Goal: Task Accomplishment & Management: Manage account settings

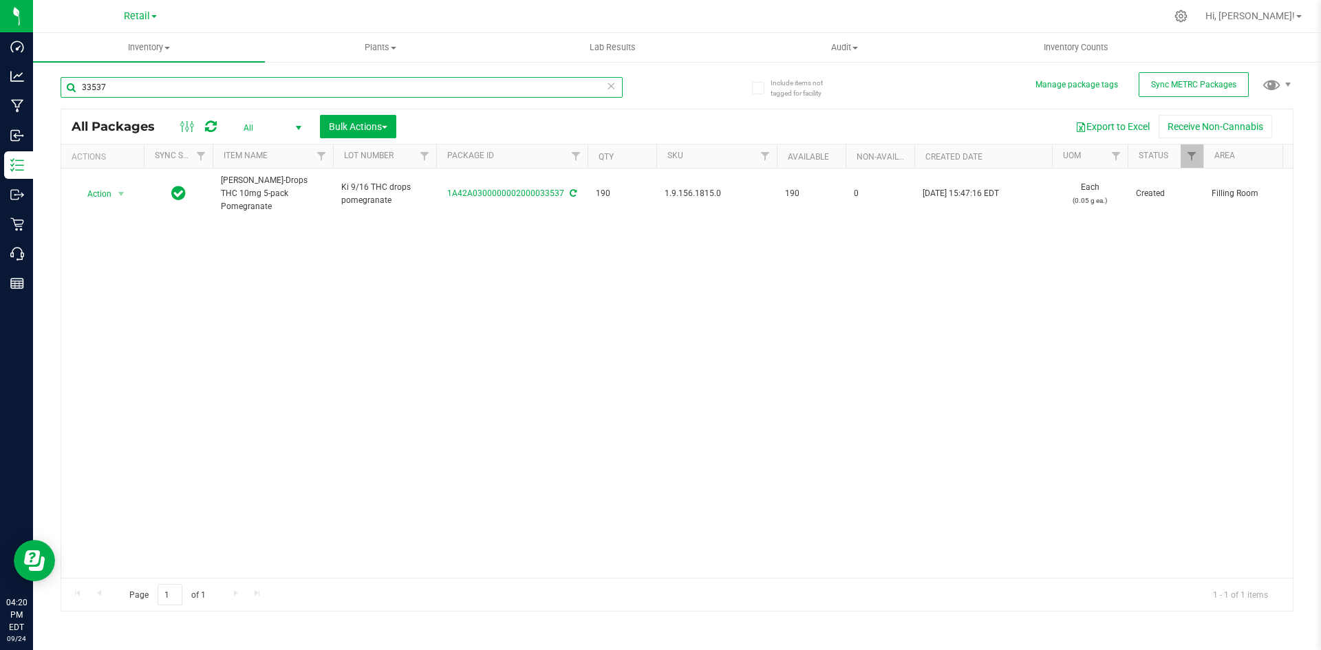
click at [116, 86] on input "33537" at bounding box center [342, 87] width 562 height 21
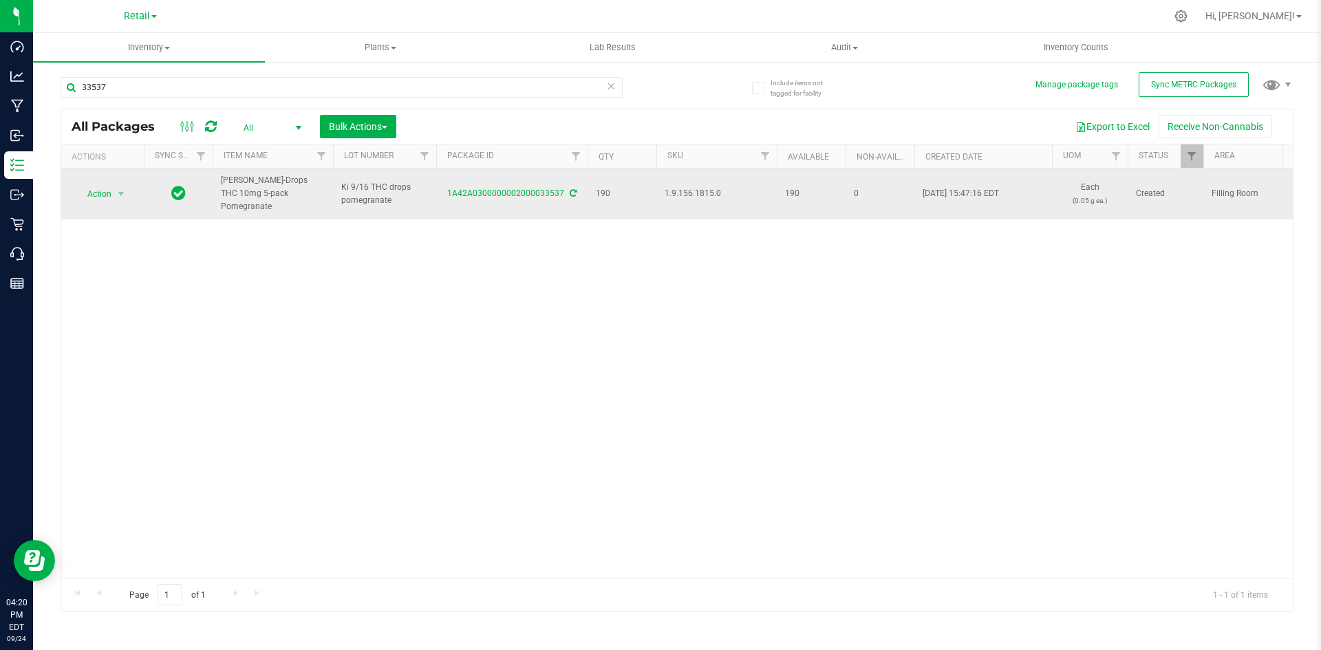
click at [684, 189] on span "1.9.156.1815.0" at bounding box center [717, 193] width 104 height 13
copy span "1.9.156.1815.0"
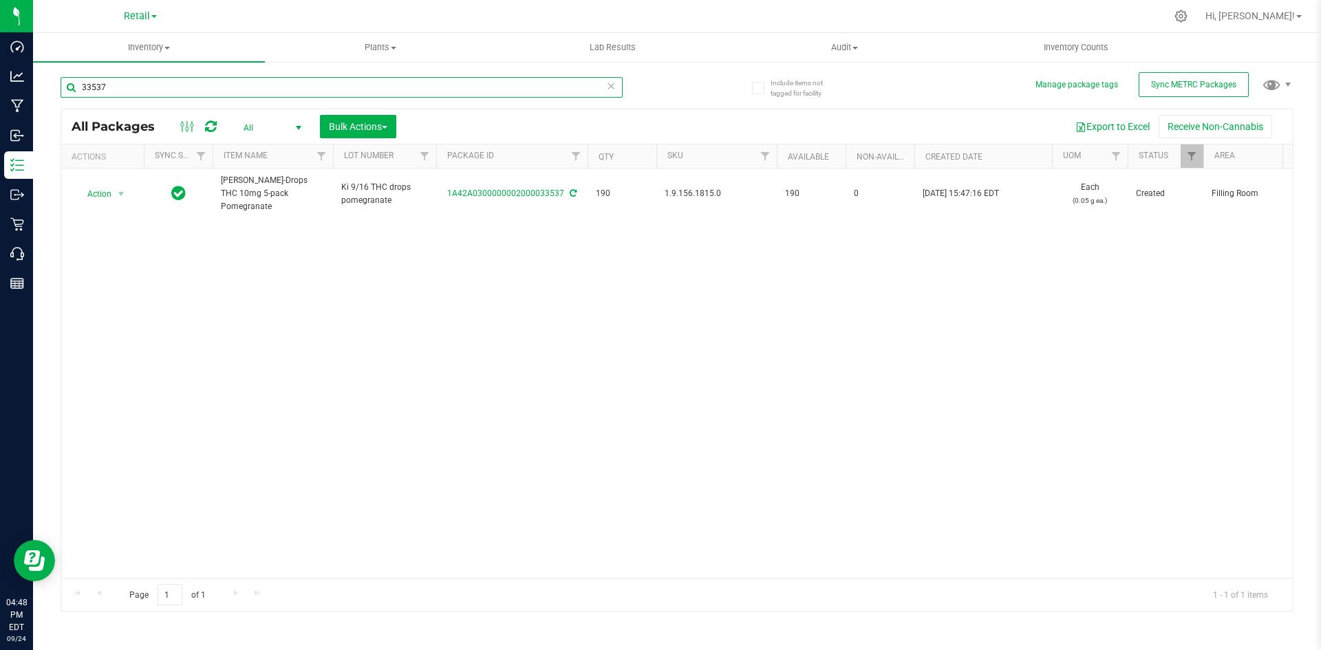
click at [185, 78] on input "33537" at bounding box center [342, 87] width 562 height 21
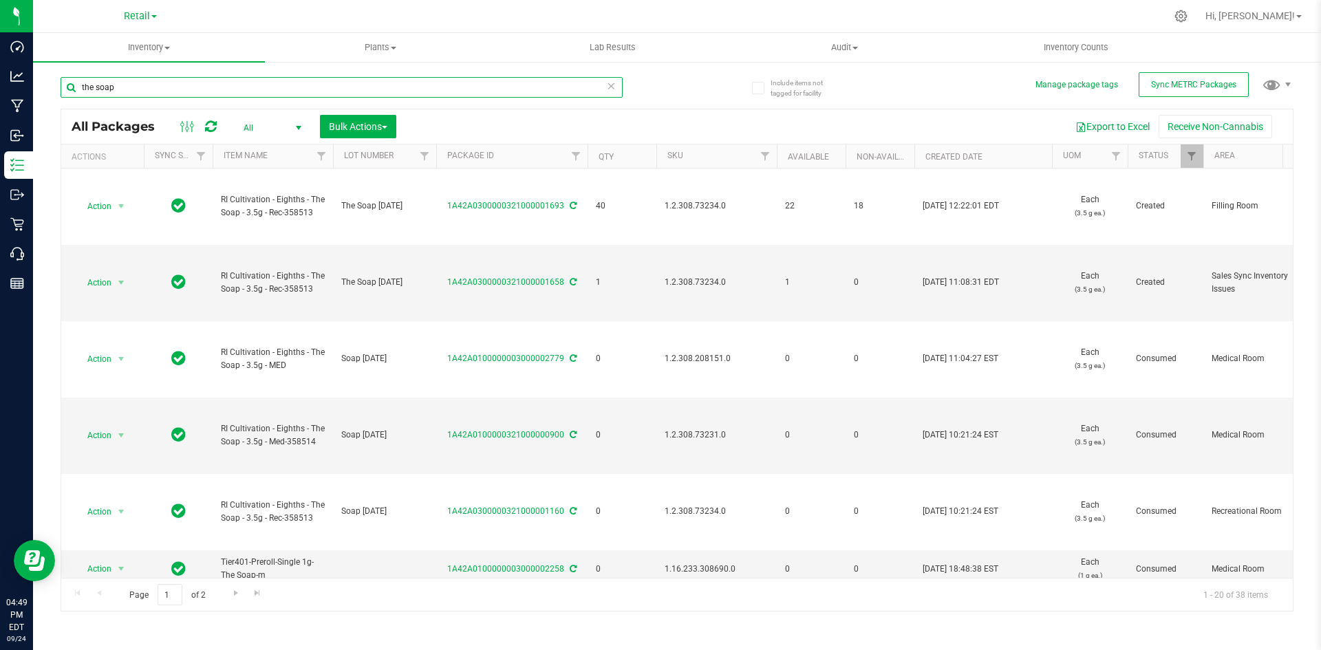
type input "the soap"
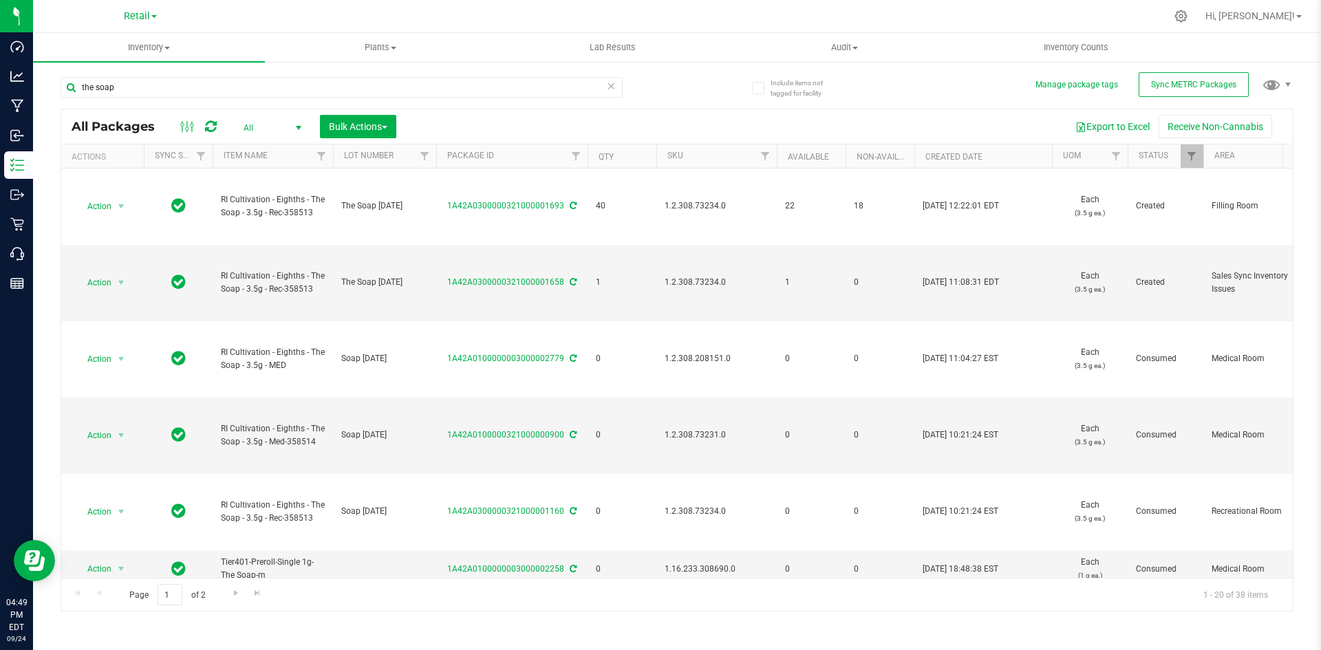
click at [694, 203] on span "1.2.308.73234.0" at bounding box center [717, 206] width 104 height 13
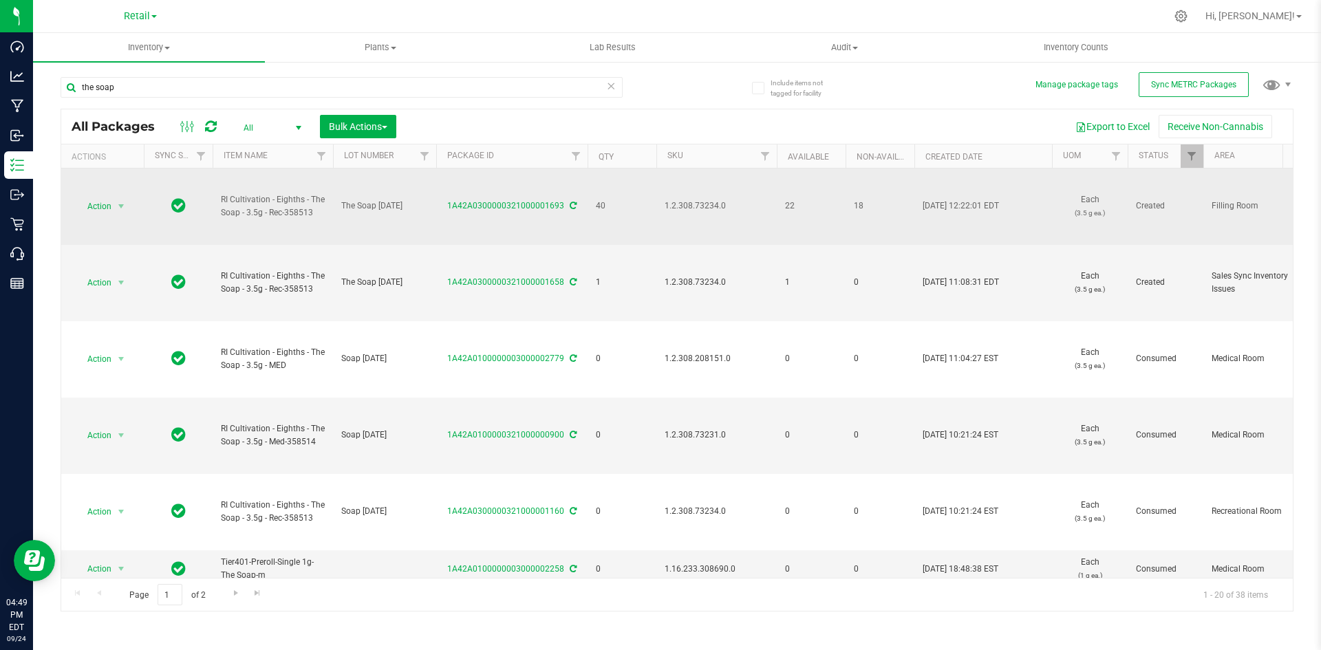
copy span "1.2.308.73234.0"
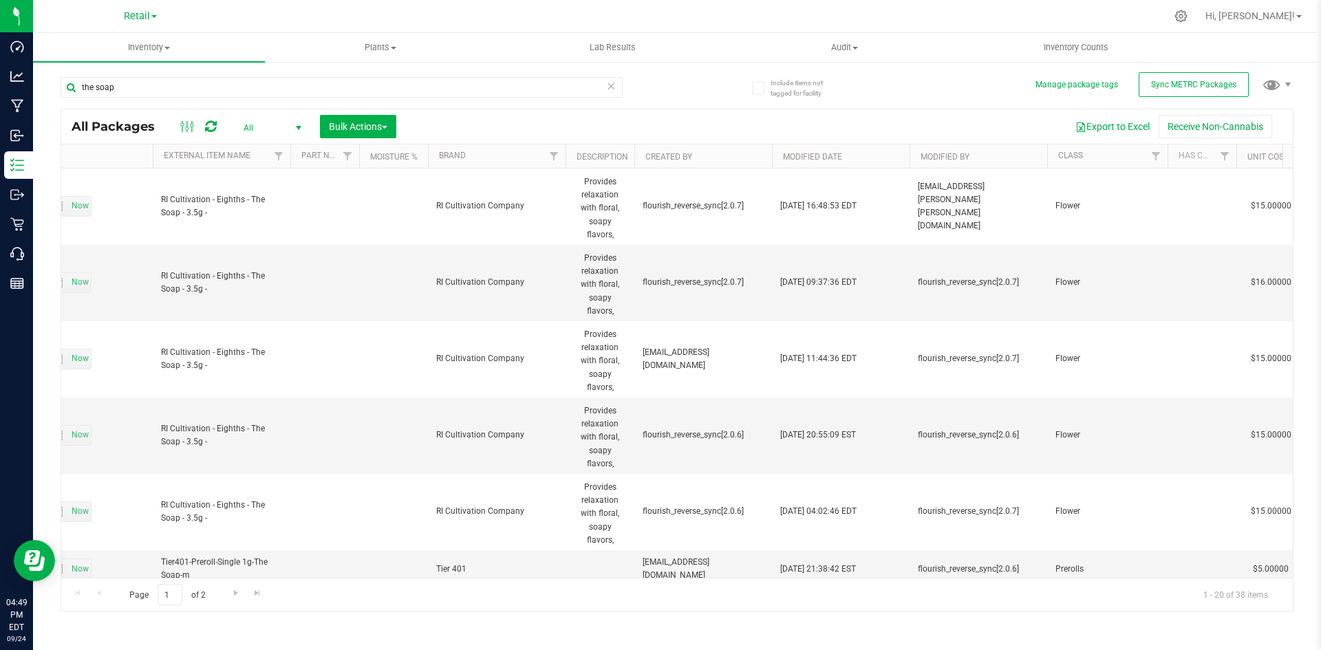
scroll to position [0, 5600]
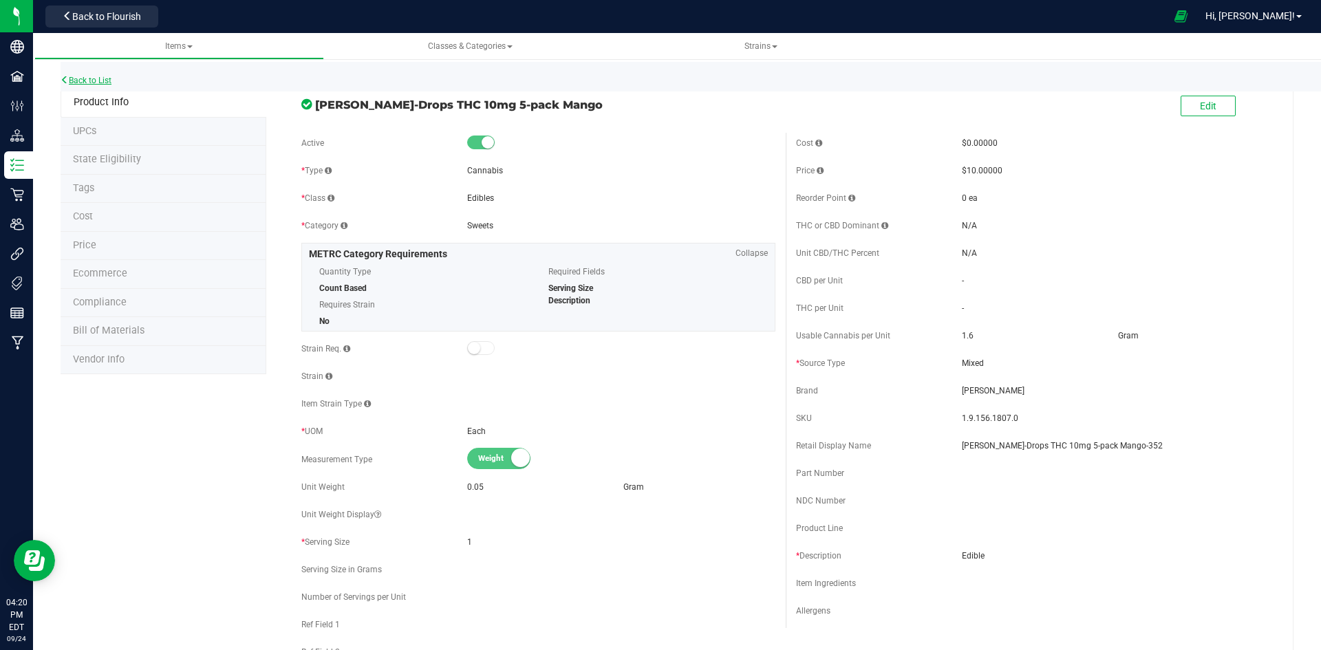
click at [96, 79] on link "Back to List" at bounding box center [86, 81] width 51 height 10
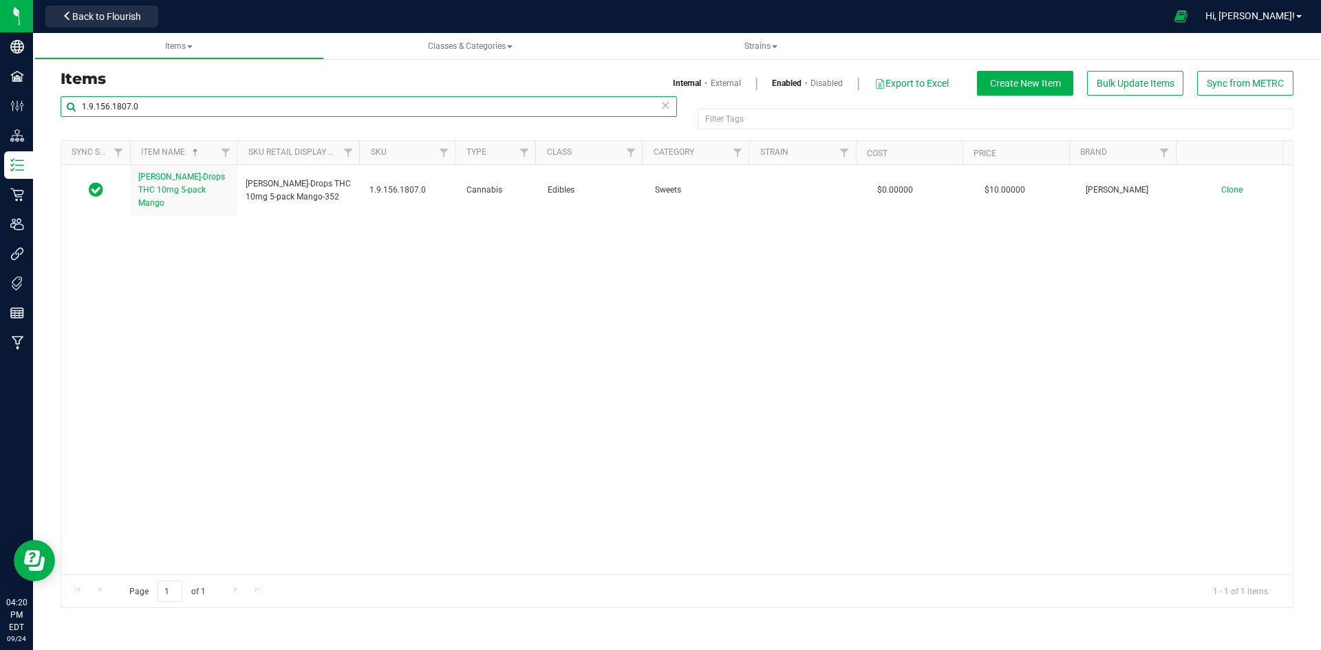
click at [129, 101] on input "1.9.156.1807.0" at bounding box center [369, 106] width 617 height 21
paste input "15"
type input "1.9.156.1815.0"
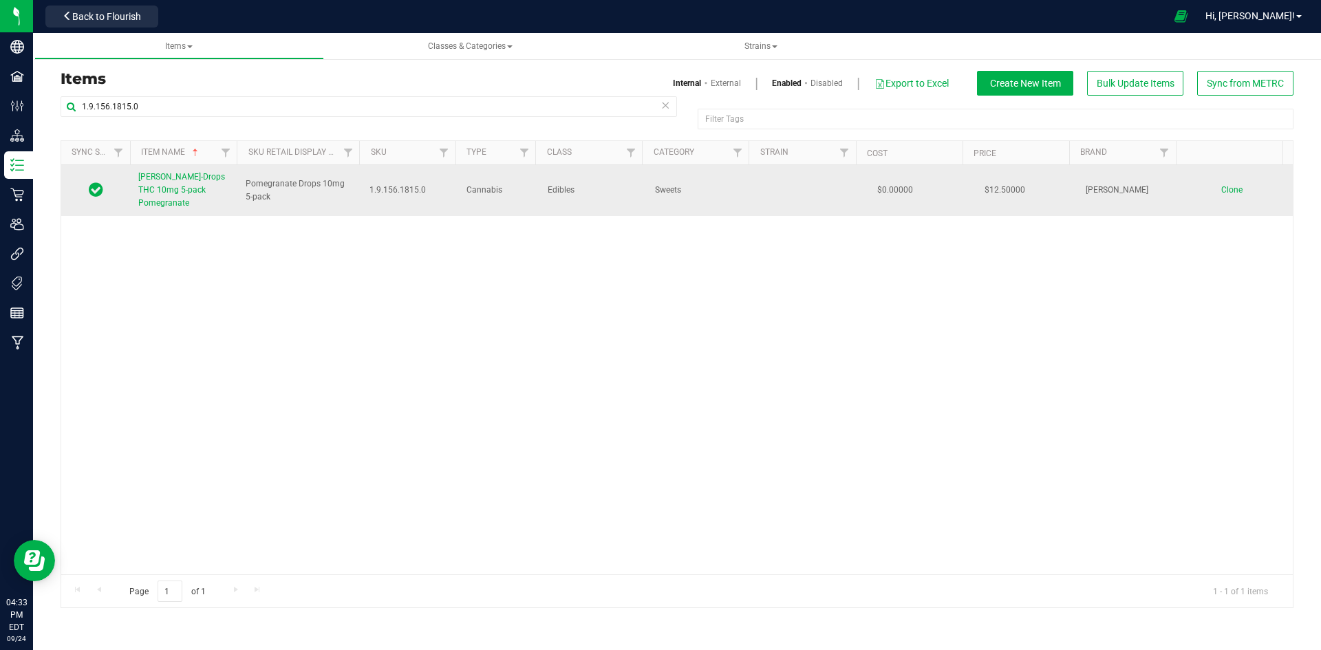
click at [171, 182] on span "[PERSON_NAME]-Drops THC 10mg 5-pack Pomegranate" at bounding box center [181, 190] width 87 height 36
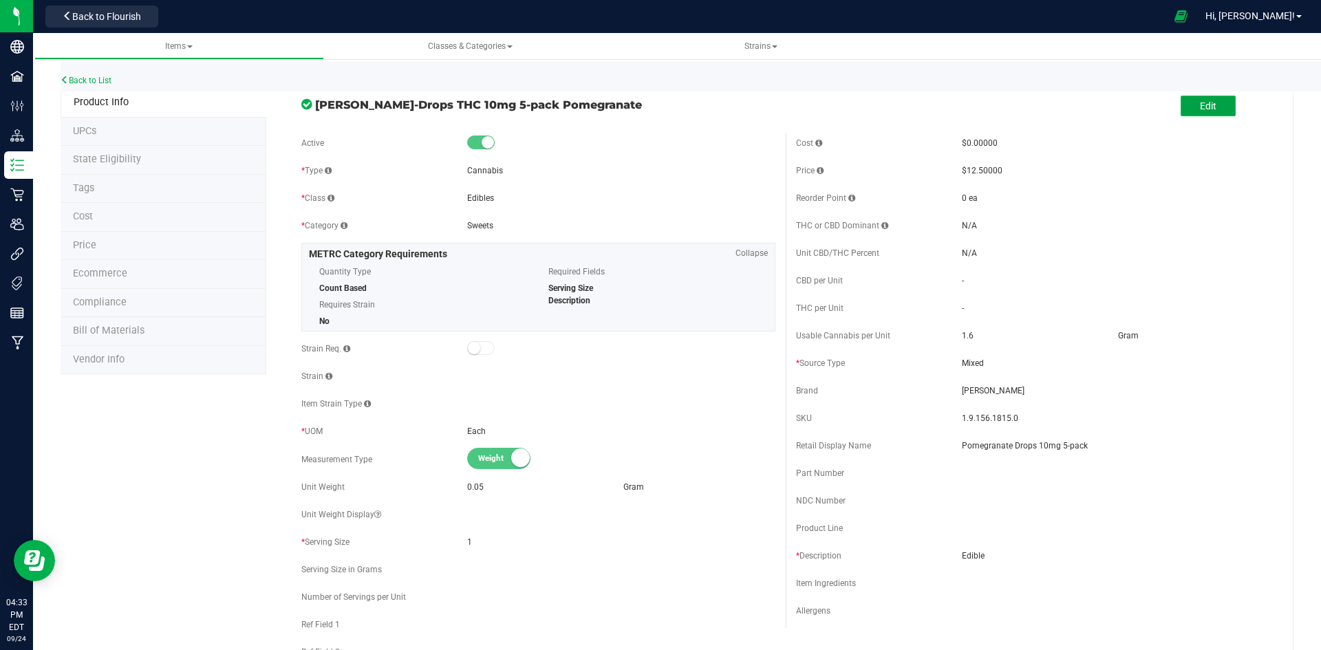
click at [1216, 109] on button "Edit" at bounding box center [1208, 106] width 55 height 21
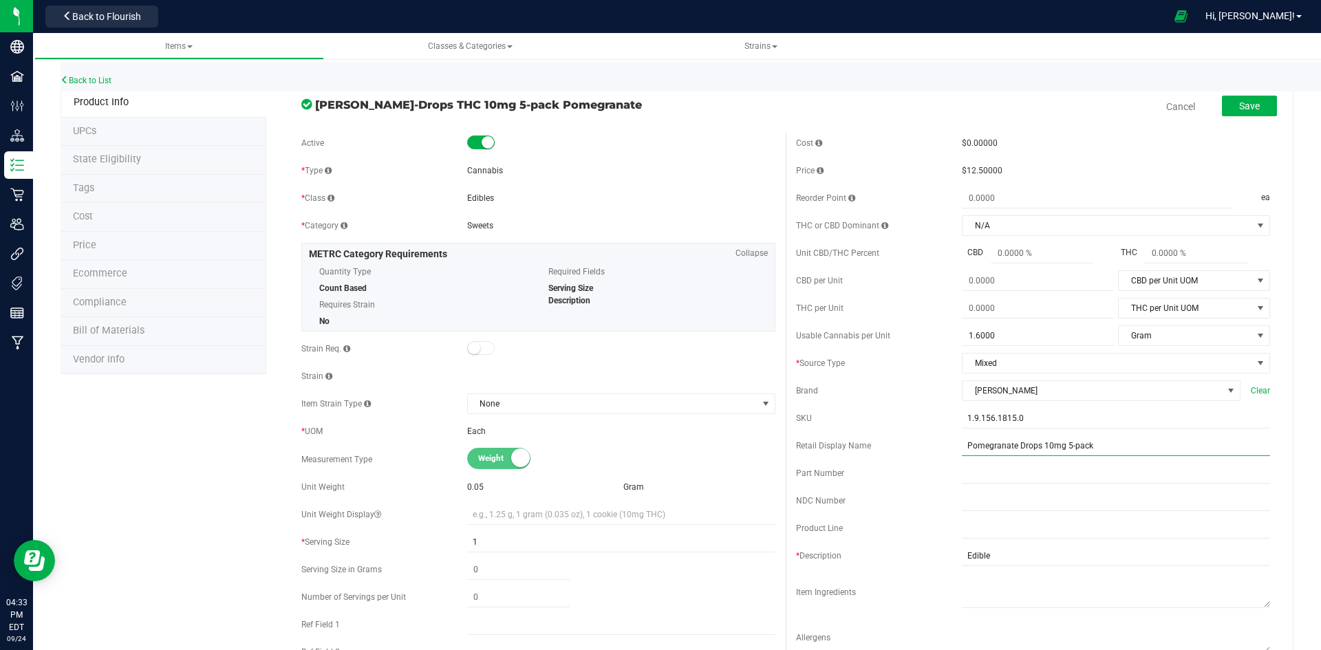
click at [1160, 453] on input "Pomegranate Drops 10mg 5-pack" at bounding box center [1116, 446] width 308 height 21
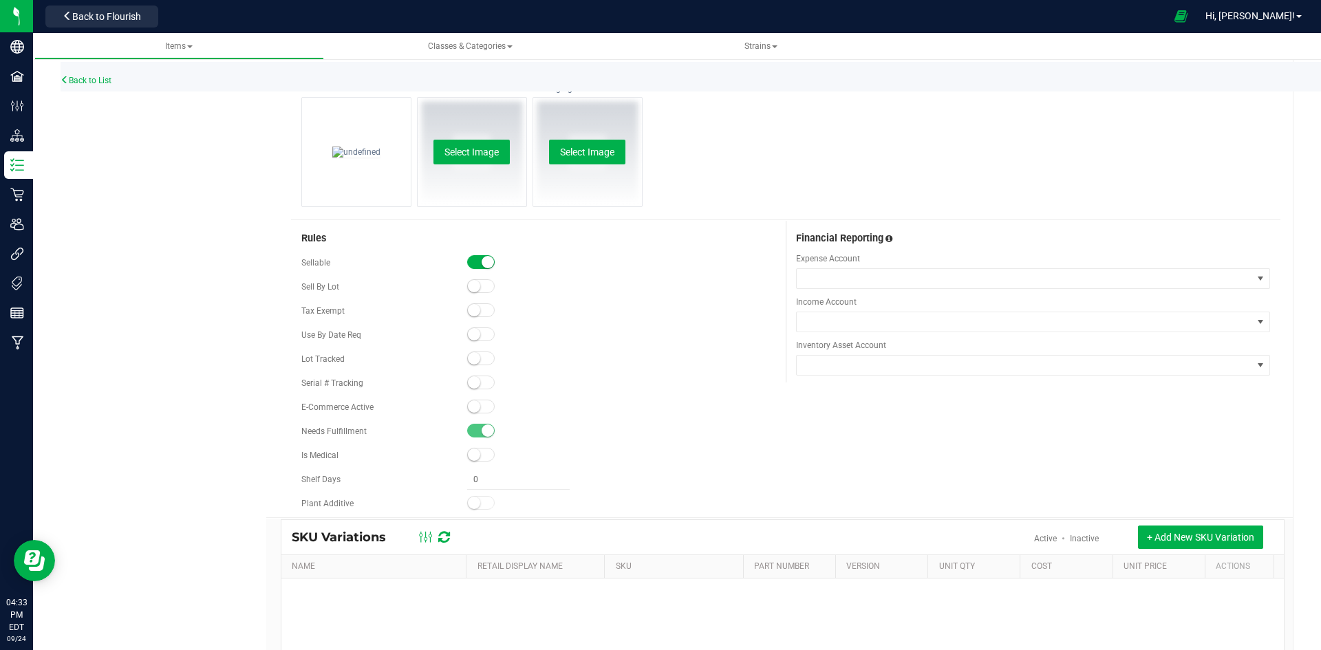
scroll to position [757, 0]
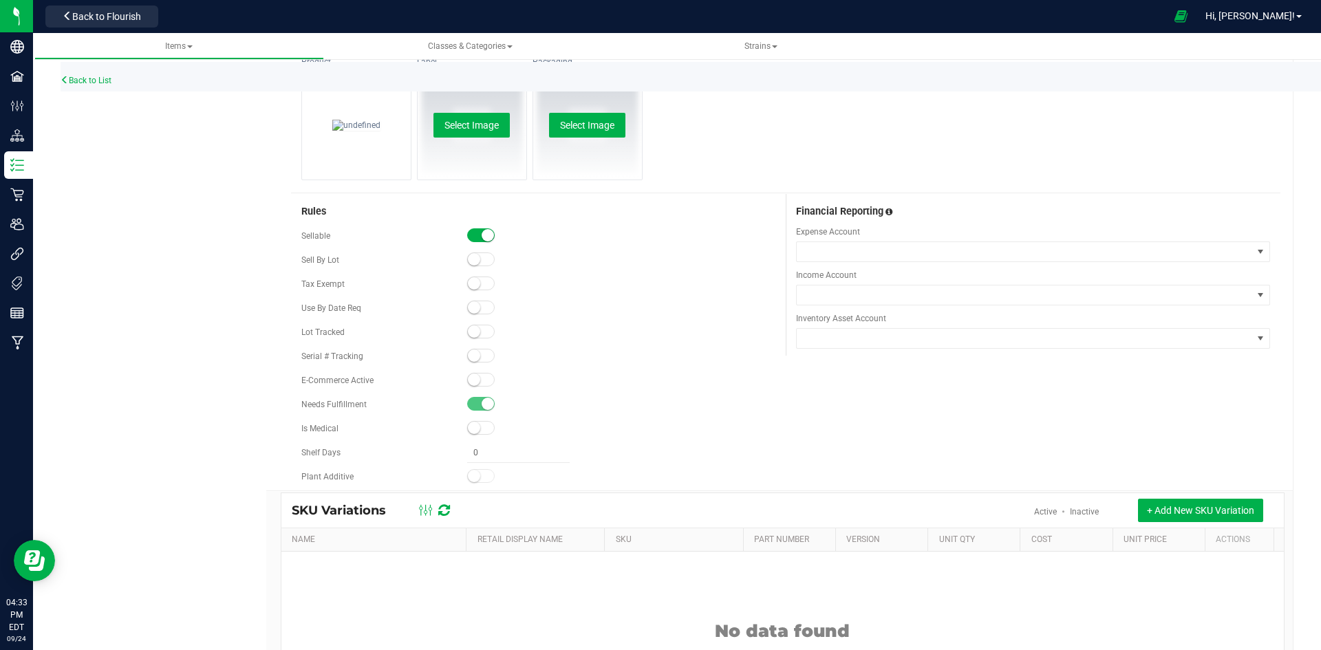
type input "Pomegranate Drops 10mg 5-pack-319"
click at [479, 375] on span at bounding box center [481, 380] width 28 height 14
click at [474, 329] on small at bounding box center [474, 331] width 12 height 12
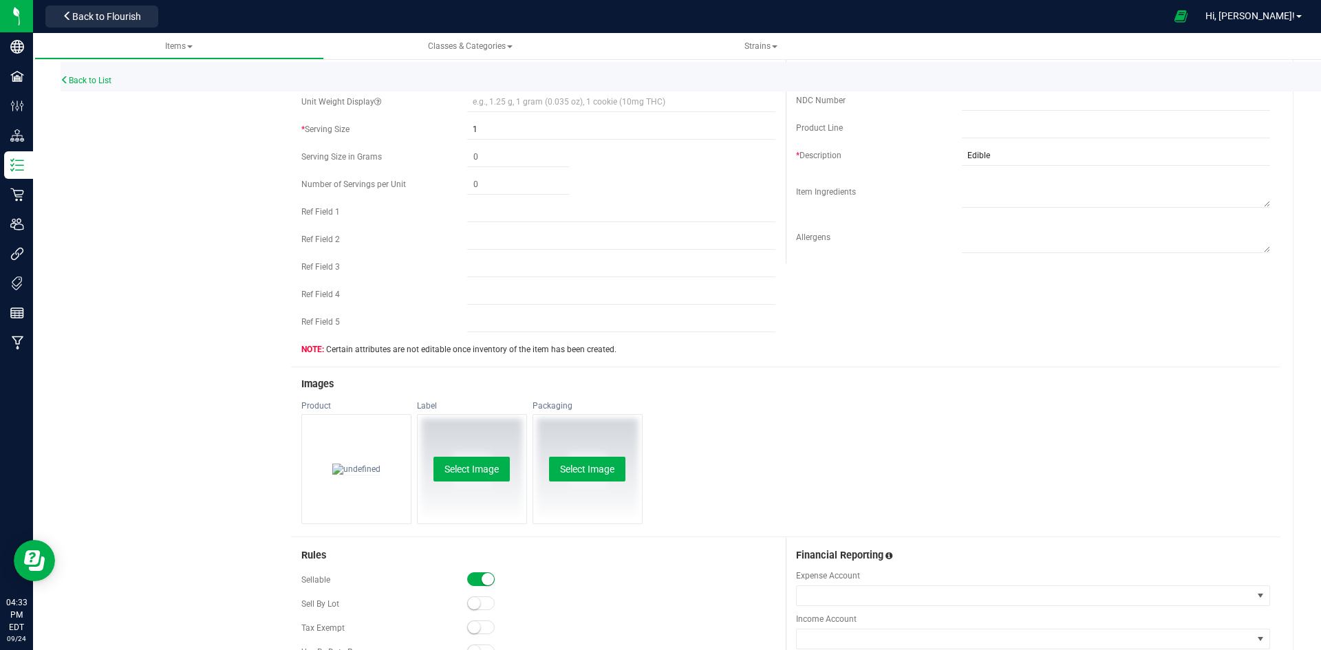
scroll to position [0, 0]
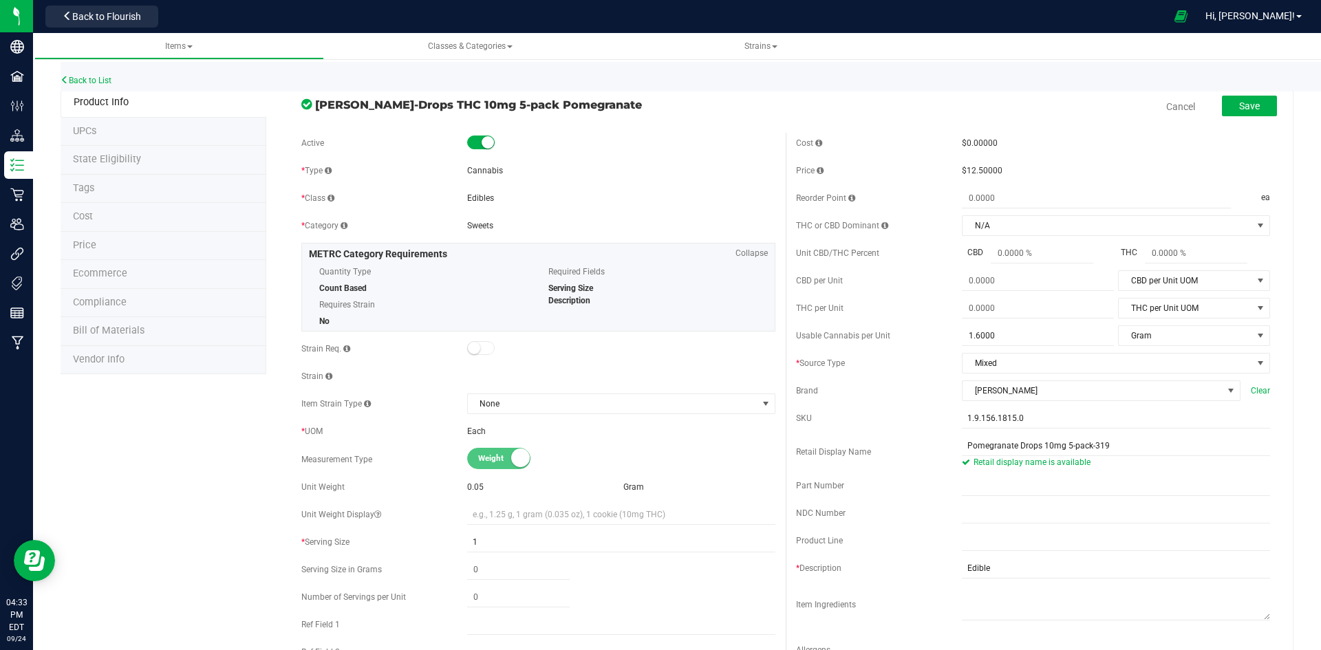
click at [160, 246] on li "Price" at bounding box center [164, 246] width 206 height 29
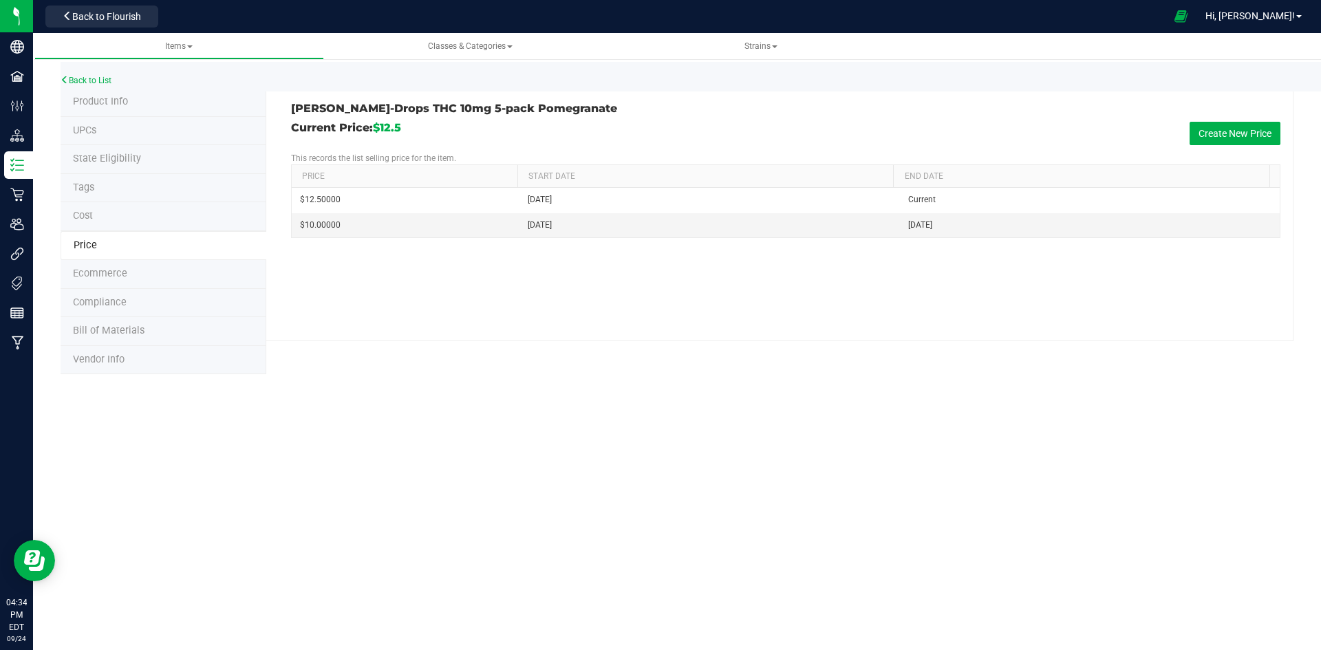
click at [145, 193] on li "Tags" at bounding box center [164, 188] width 206 height 29
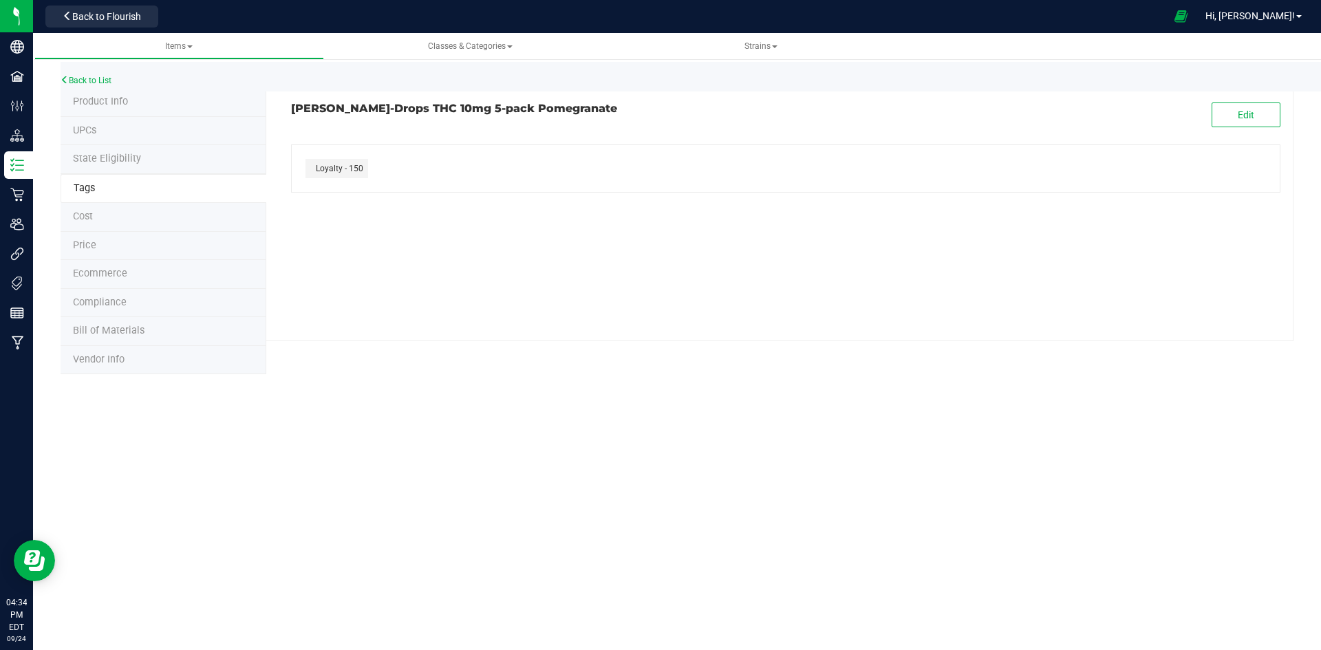
click at [173, 106] on li "Product Info" at bounding box center [164, 102] width 206 height 29
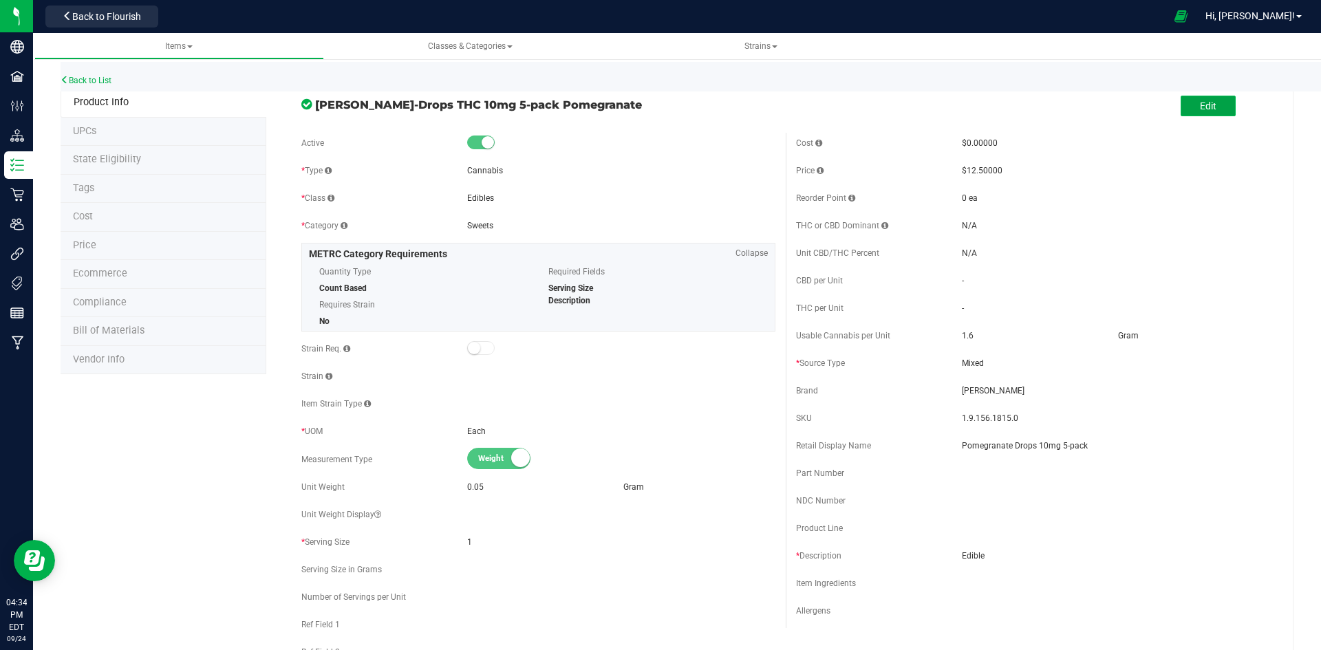
click at [1204, 113] on button "Edit" at bounding box center [1208, 106] width 55 height 21
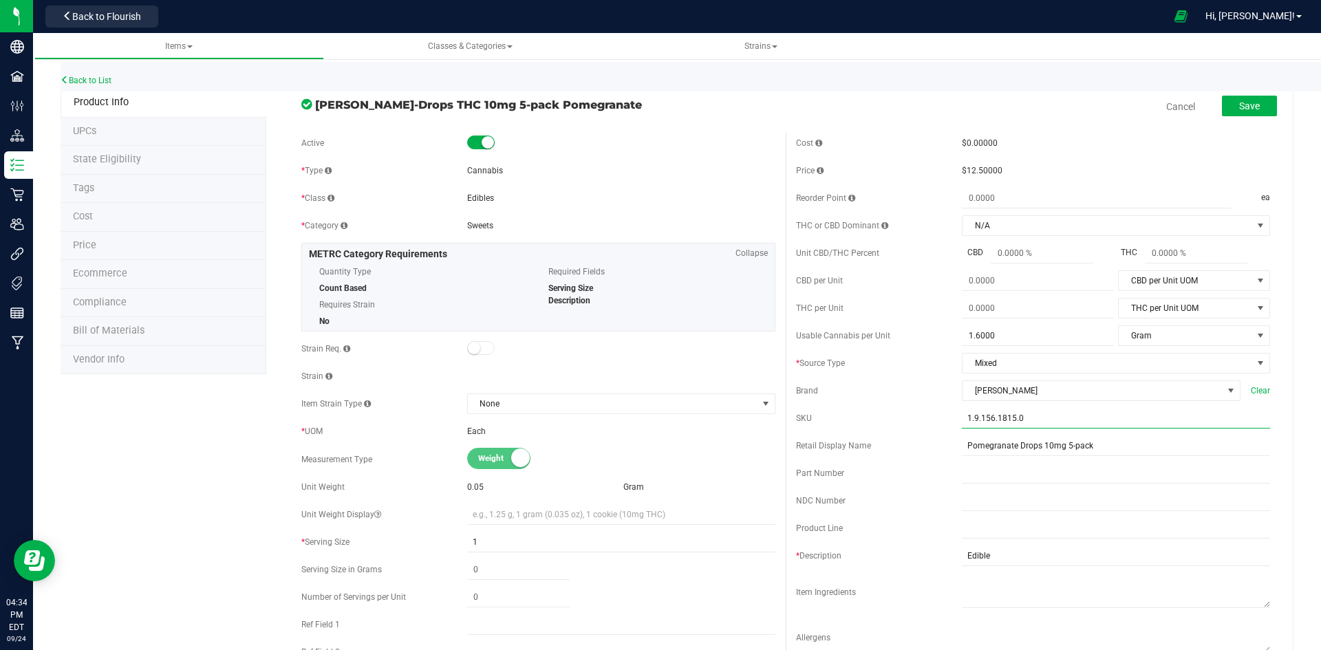
click at [1155, 427] on input "1.9.156.1815.0" at bounding box center [1116, 418] width 308 height 21
click at [1148, 441] on input "Pomegranate Drops 10mg 5-pack" at bounding box center [1116, 446] width 308 height 21
click at [1088, 451] on input "Pomegranate Drops 10mg 5-pack" at bounding box center [1116, 446] width 308 height 21
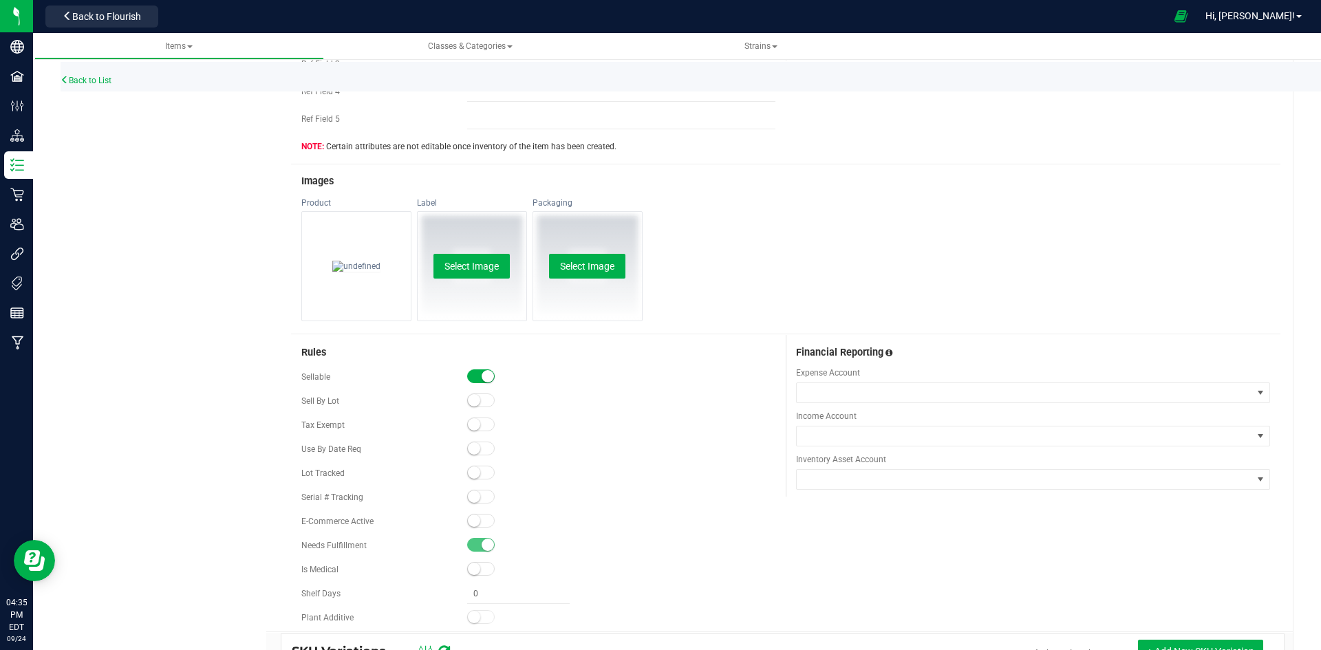
scroll to position [619, 0]
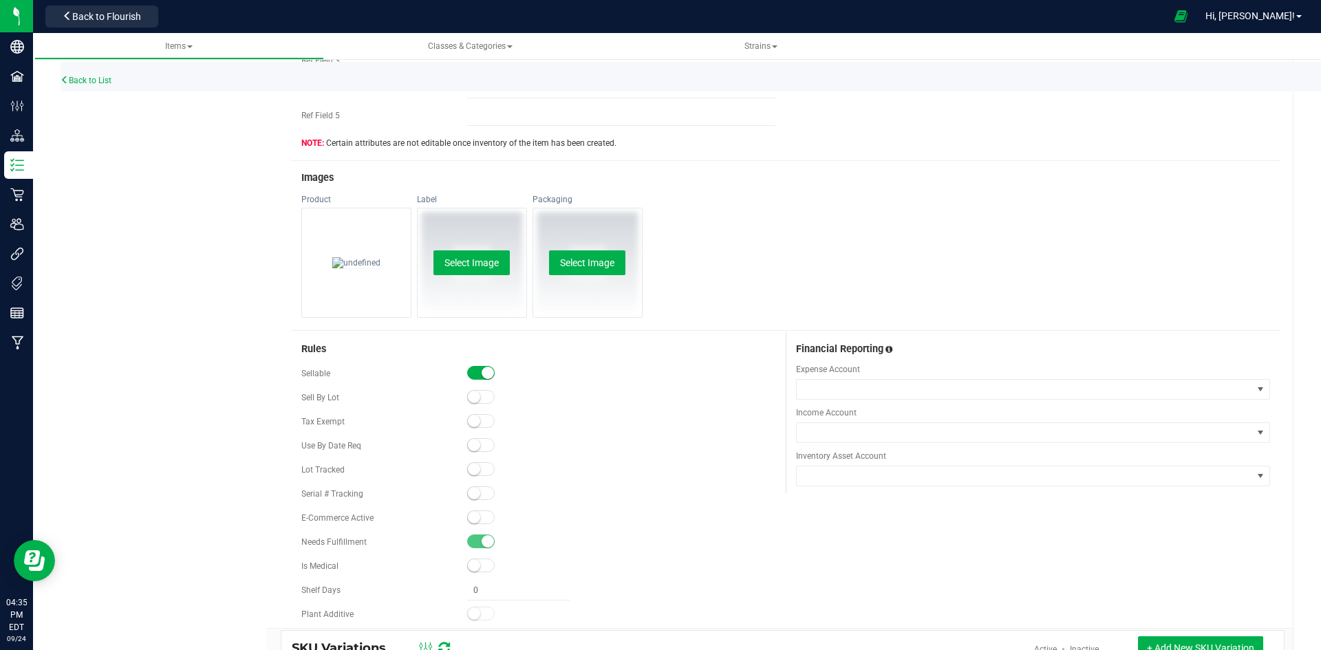
type input "Pomegranate Drops 10mg 5-pack-319"
click at [468, 515] on small at bounding box center [474, 517] width 12 height 12
click at [473, 461] on div "Lot Tracked" at bounding box center [538, 470] width 474 height 21
click at [480, 467] on span at bounding box center [481, 469] width 28 height 14
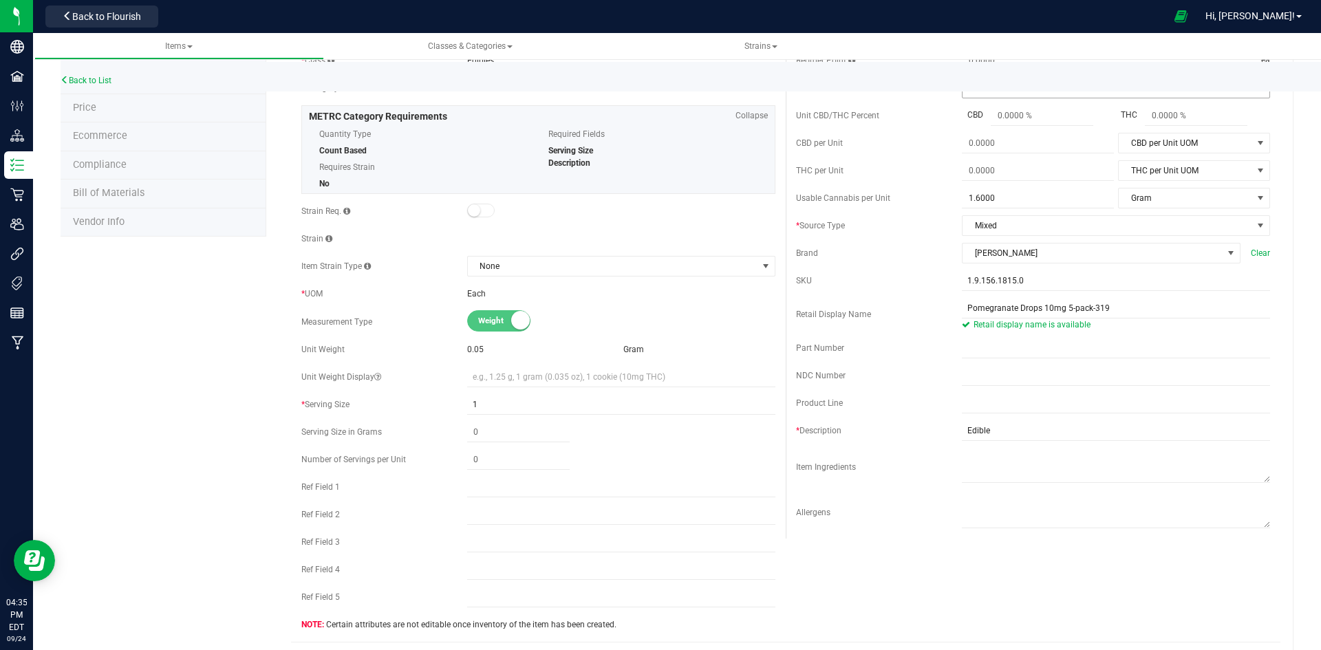
scroll to position [0, 0]
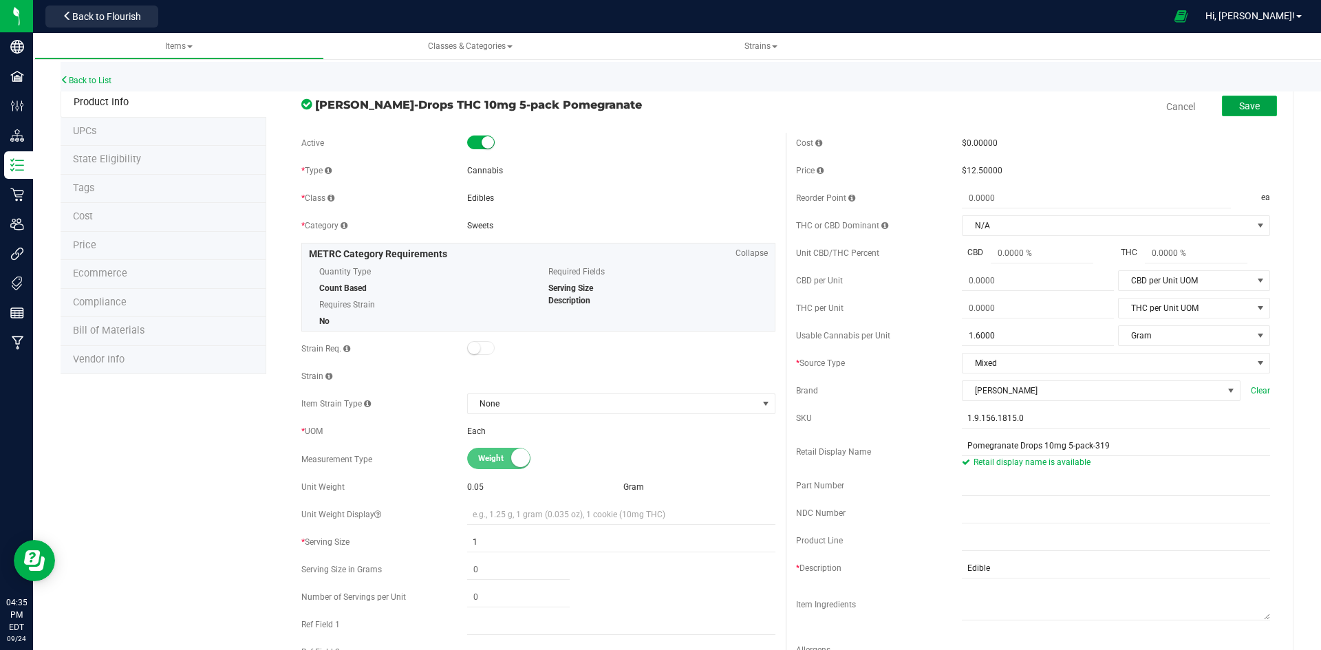
click at [1239, 106] on span "Save" at bounding box center [1249, 105] width 21 height 11
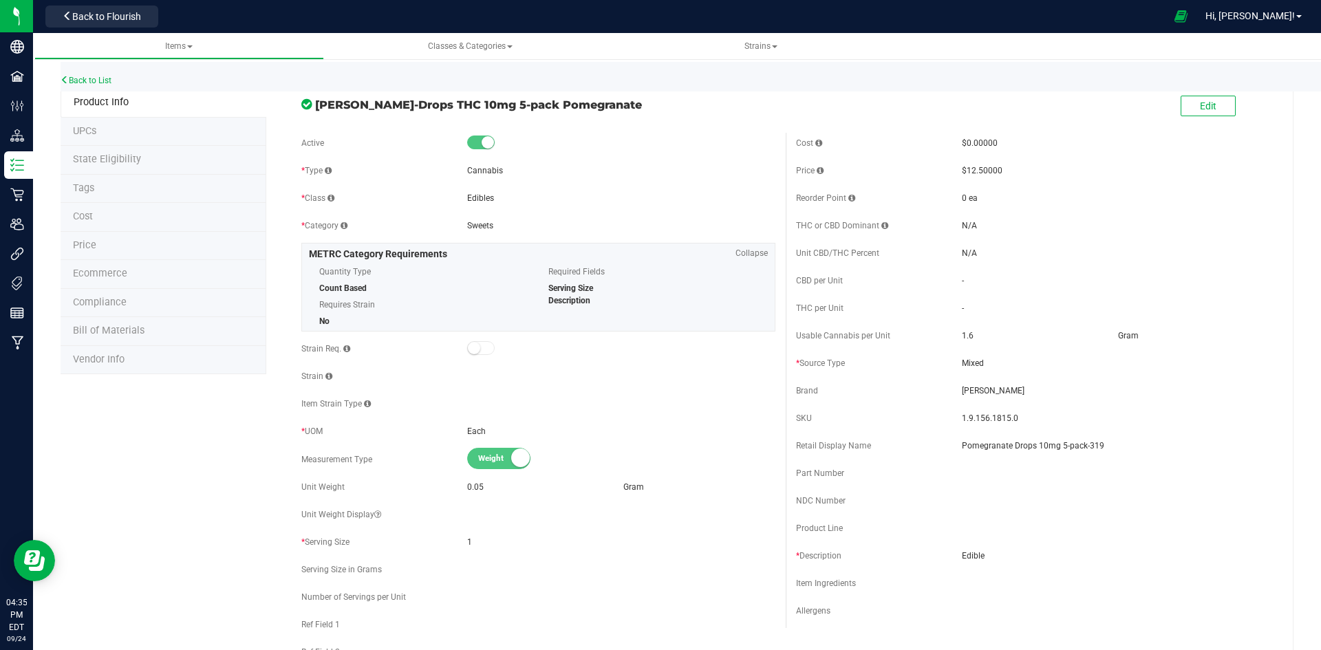
click at [109, 237] on li "Price" at bounding box center [164, 246] width 206 height 29
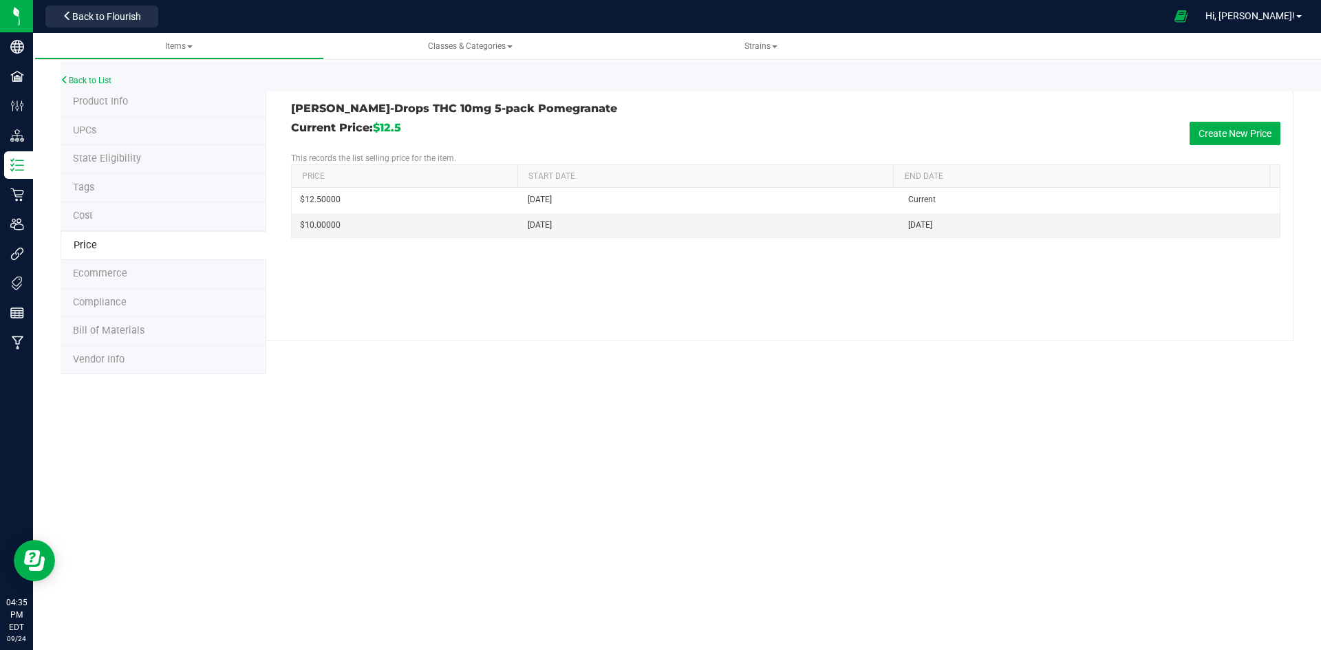
click at [149, 110] on li "Product Info" at bounding box center [164, 102] width 206 height 29
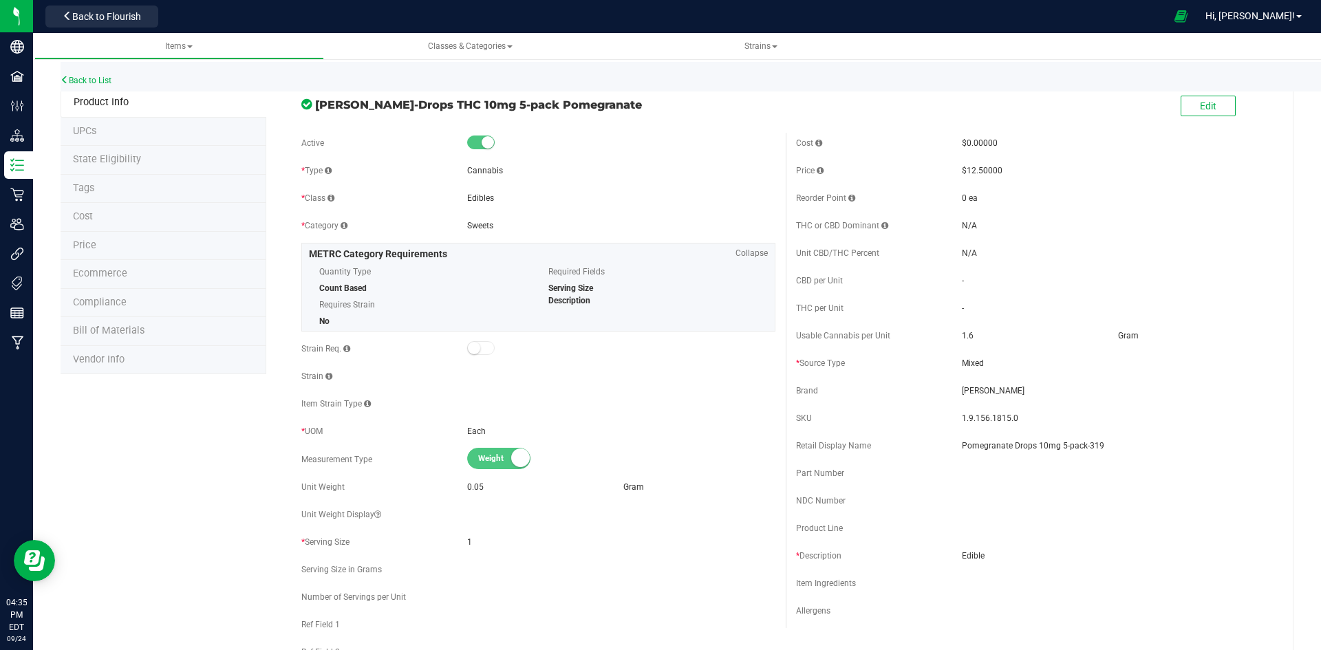
click at [129, 237] on li "Price" at bounding box center [164, 246] width 206 height 29
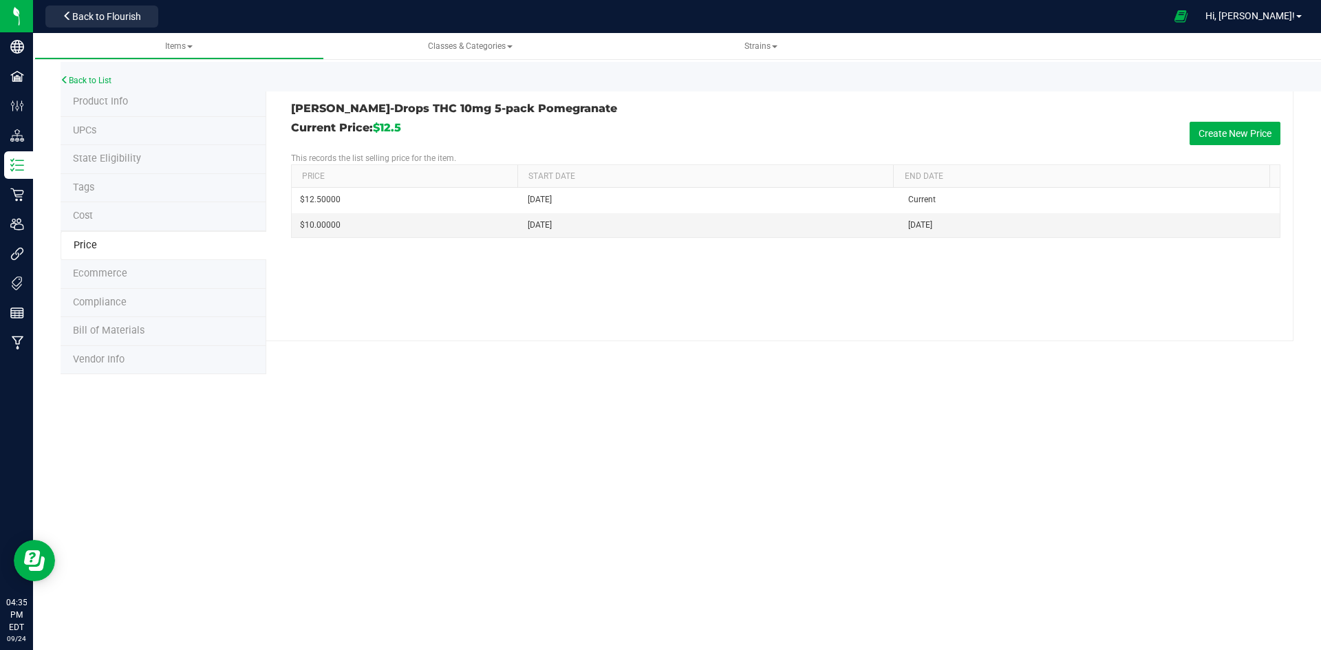
click at [103, 103] on span "Product Info" at bounding box center [100, 102] width 55 height 12
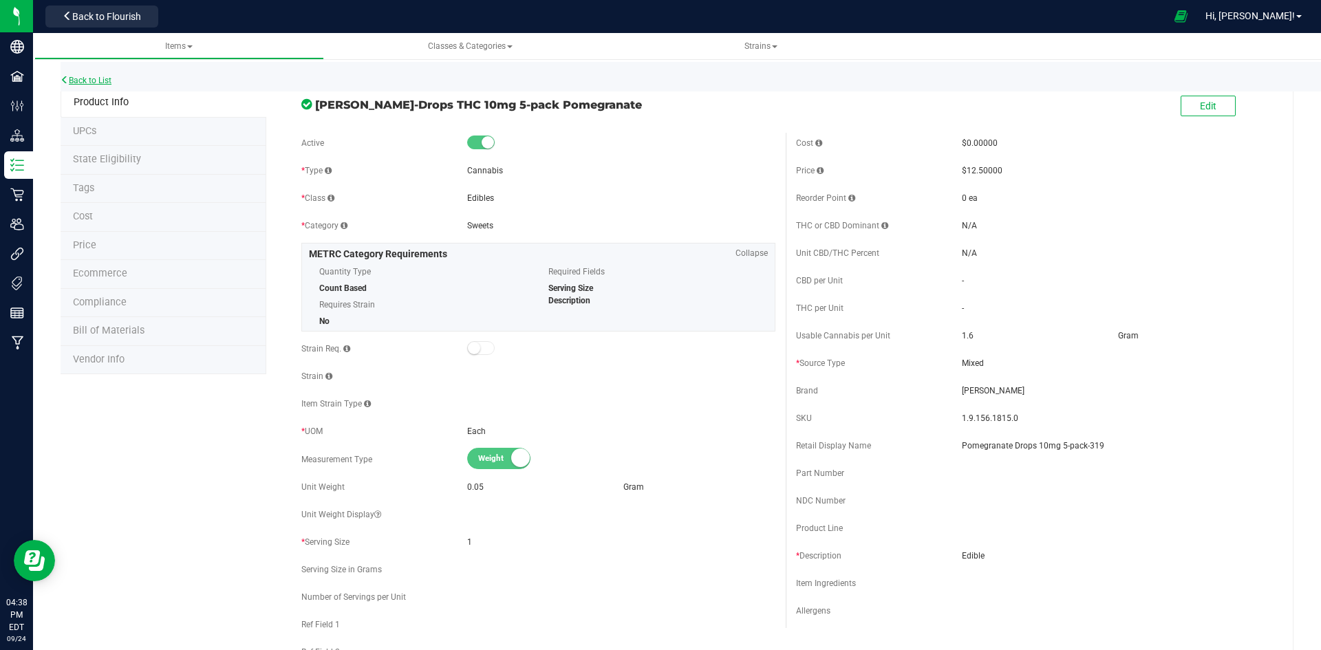
click at [101, 79] on link "Back to List" at bounding box center [86, 81] width 51 height 10
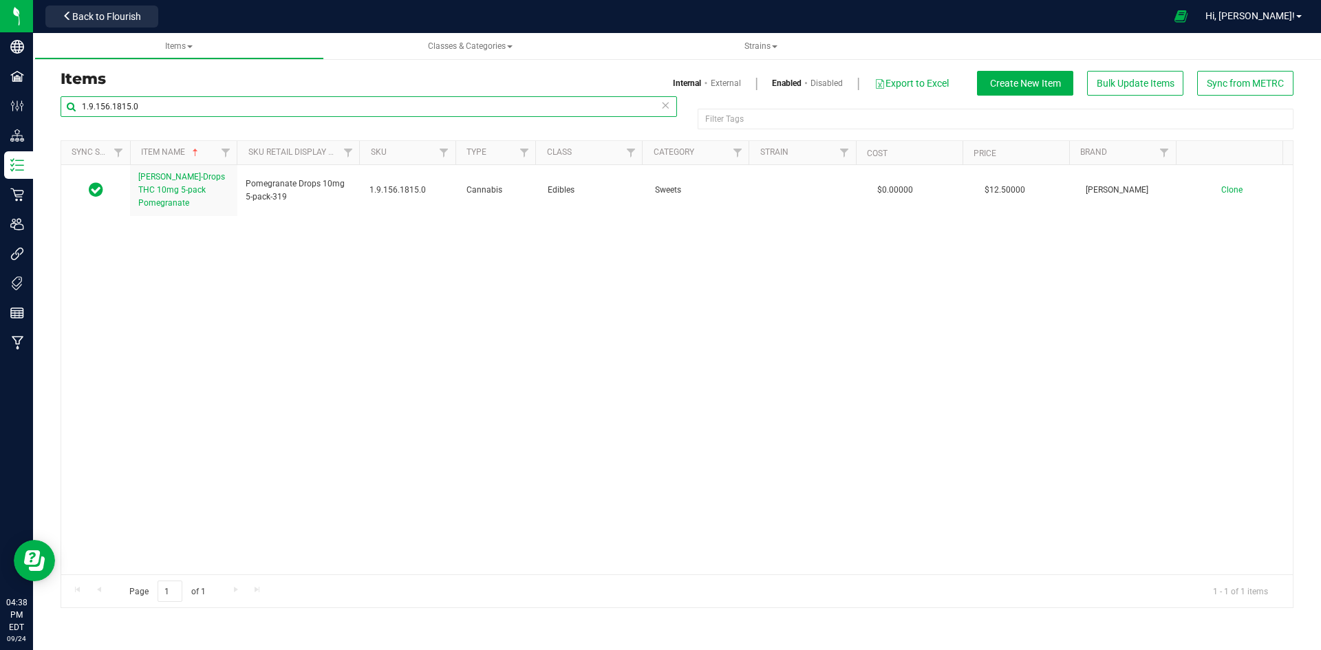
click at [180, 109] on input "1.9.156.1815.0" at bounding box center [369, 106] width 617 height 21
paste input "2.308.73234"
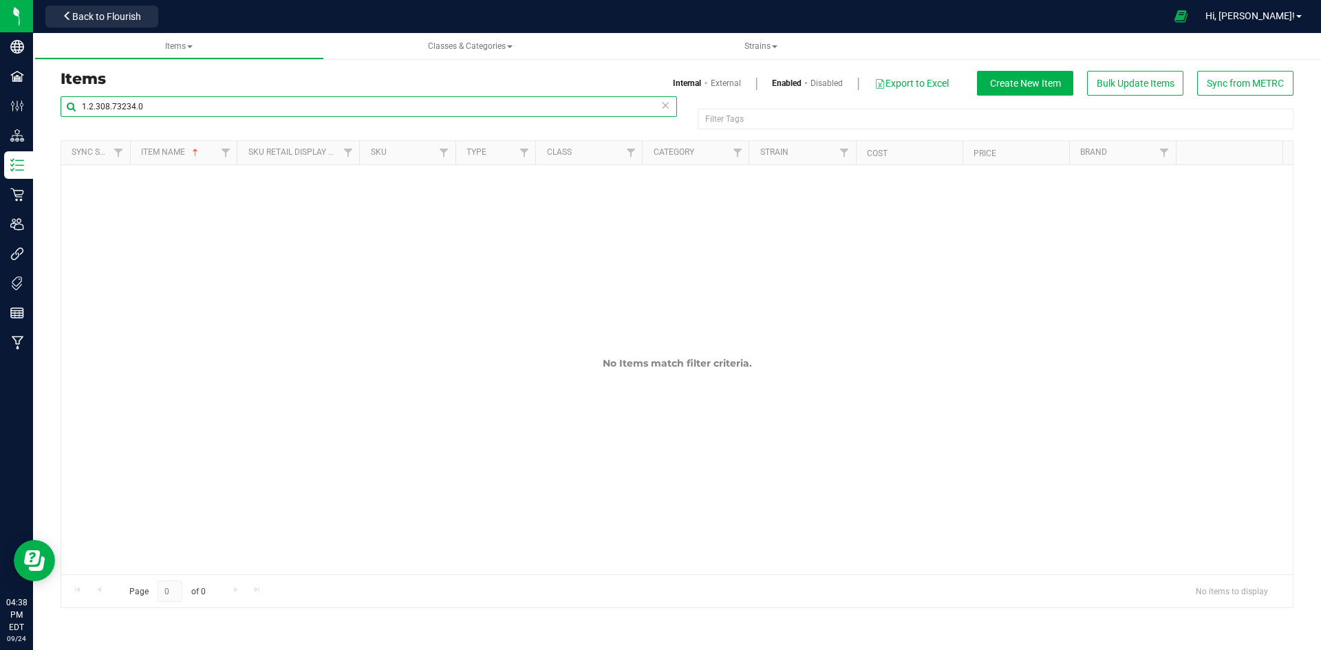
type input "1.2.308.73234.0"
click at [732, 85] on link "External" at bounding box center [726, 83] width 30 height 12
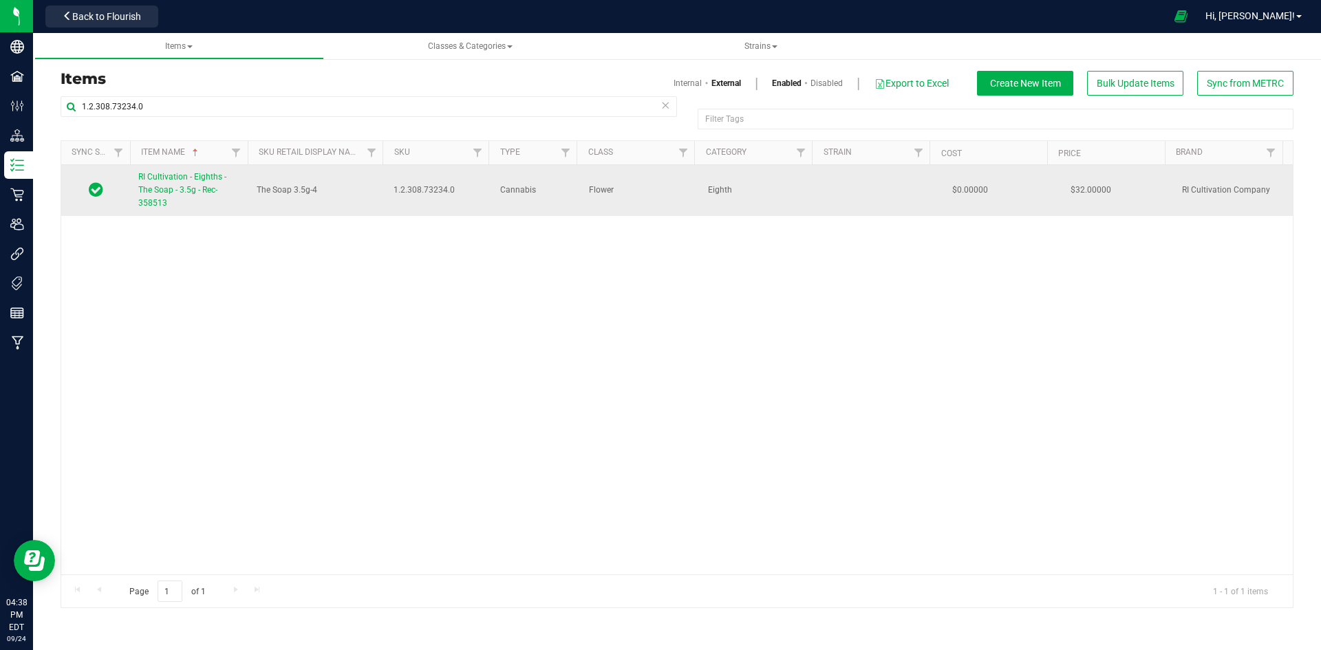
click at [183, 178] on span "RI Cultivation - Eighths - The Soap - 3.5g - Rec-358513" at bounding box center [182, 190] width 88 height 36
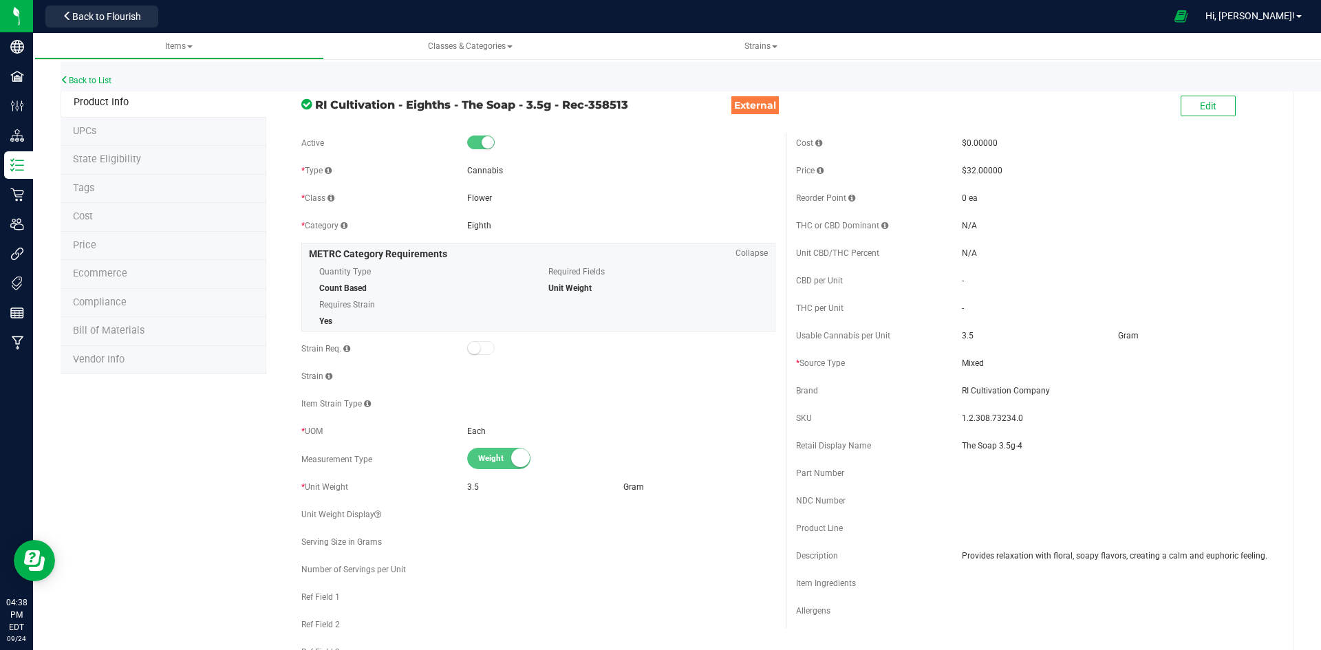
click at [120, 259] on li "Price" at bounding box center [164, 246] width 206 height 29
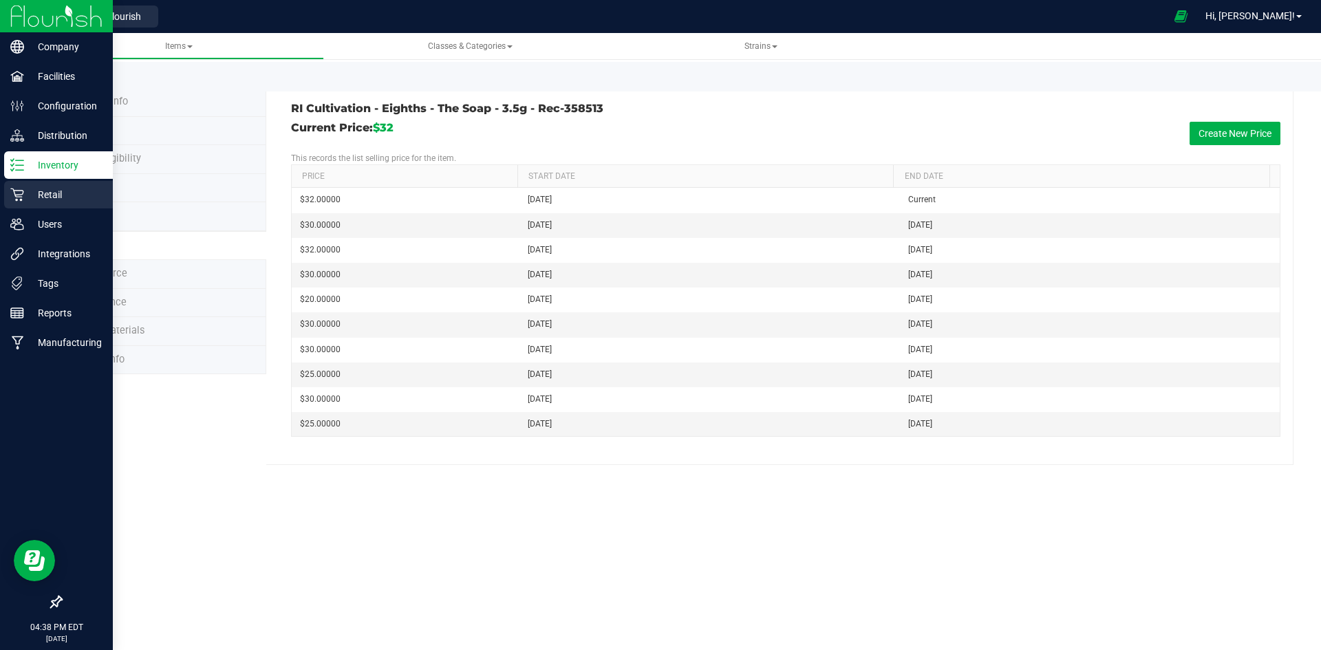
click at [33, 195] on p "Retail" at bounding box center [65, 194] width 83 height 17
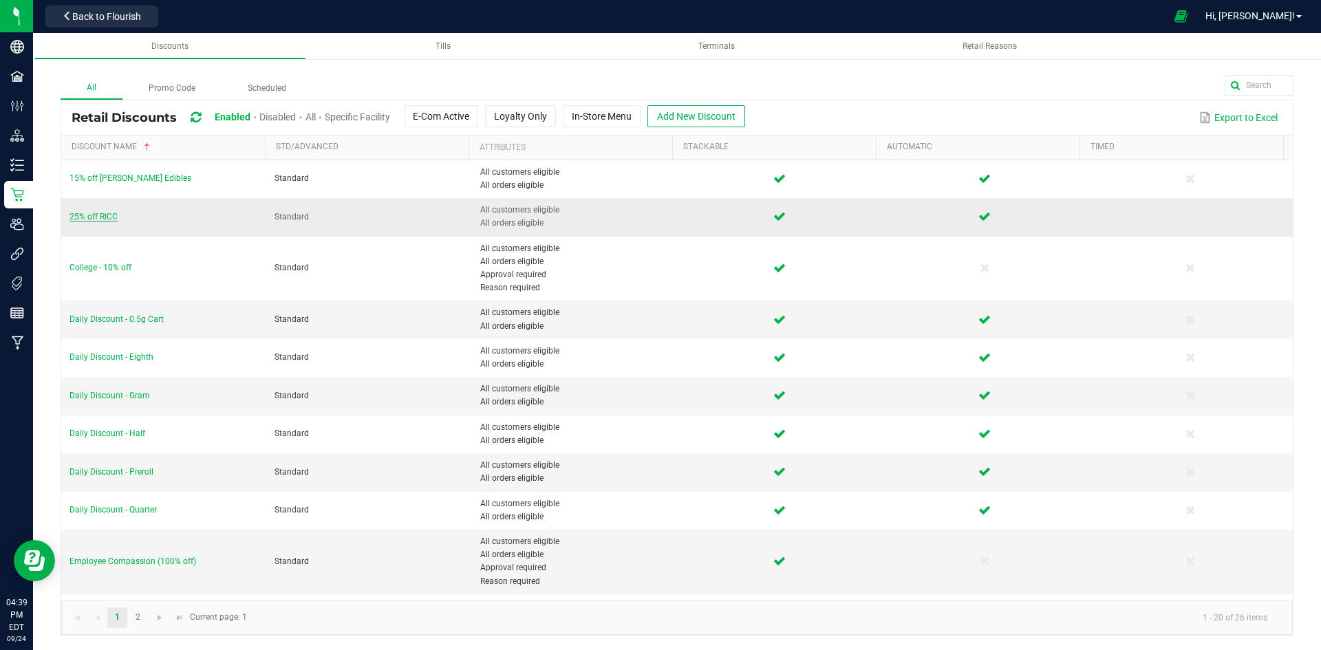
click at [107, 214] on span "25% off RICC" at bounding box center [93, 217] width 48 height 10
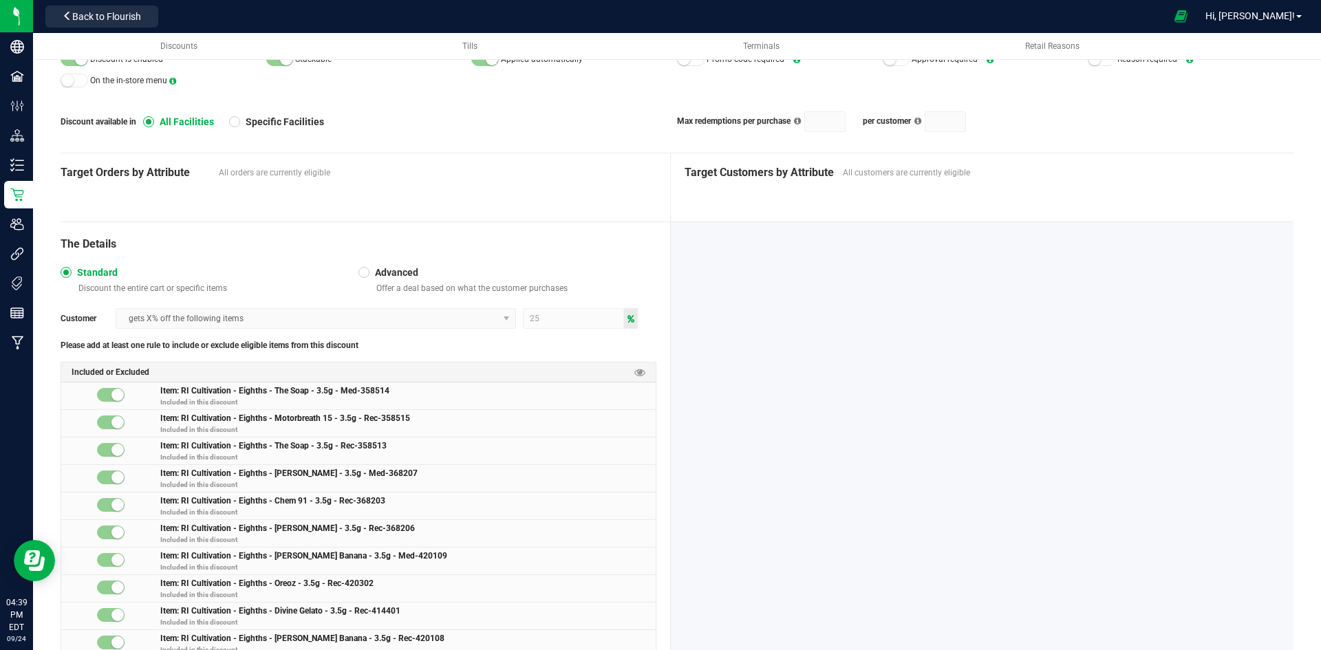
scroll to position [138, 0]
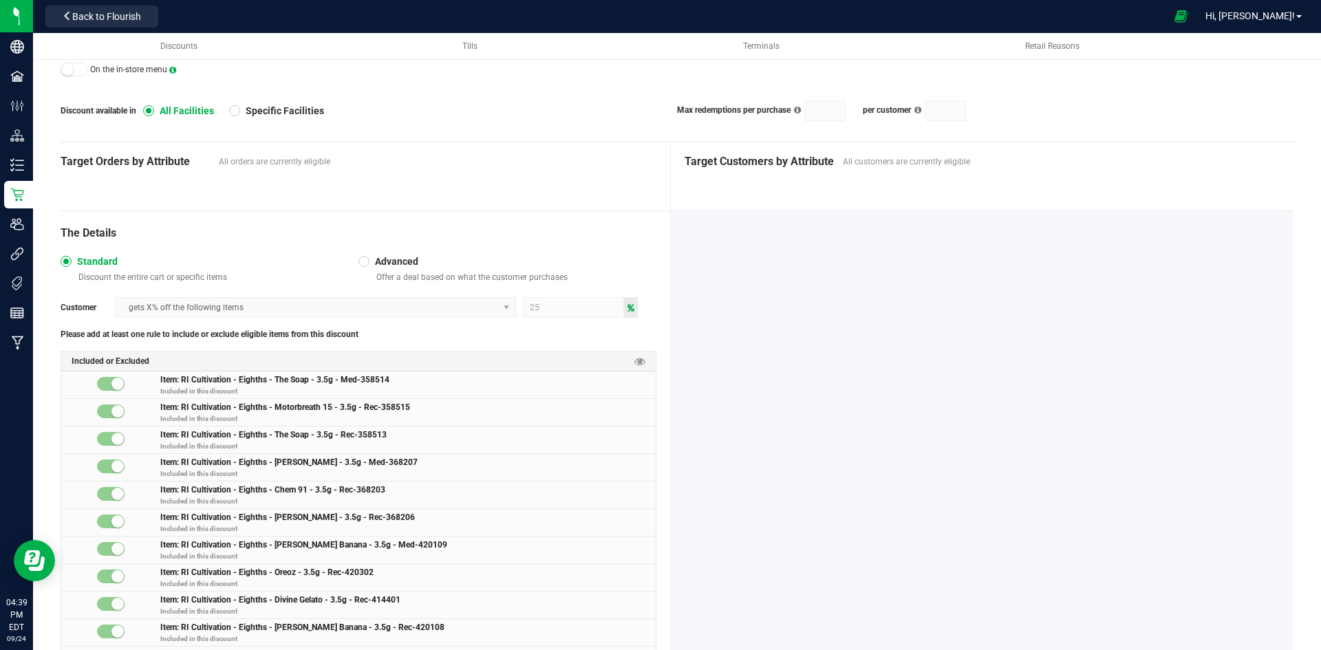
click at [114, 384] on small at bounding box center [117, 384] width 12 height 12
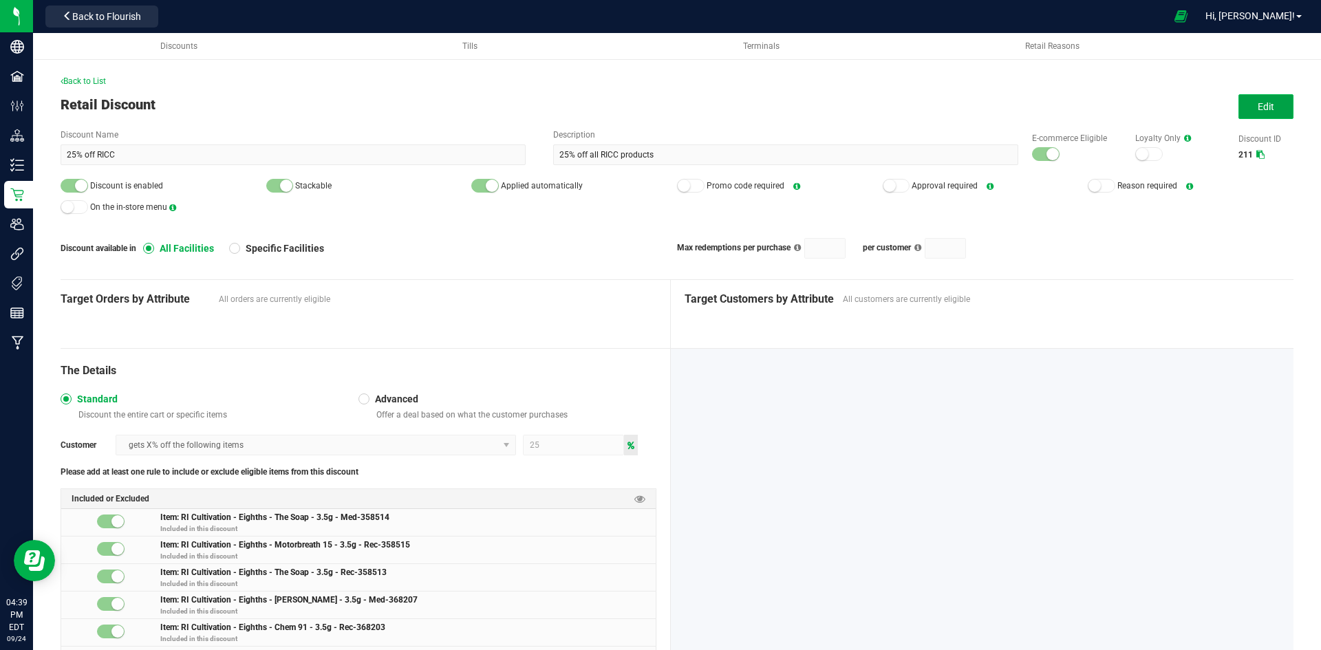
click at [1268, 110] on button "Edit" at bounding box center [1266, 106] width 55 height 25
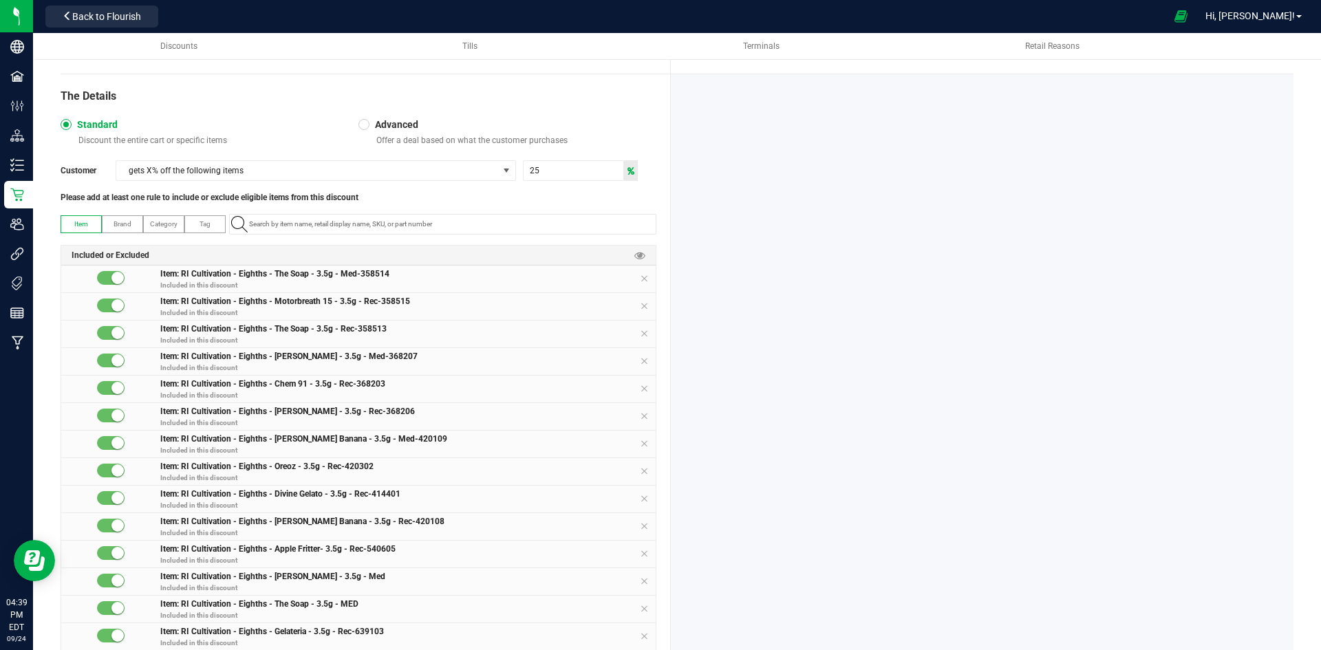
scroll to position [275, 0]
click at [111, 273] on small at bounding box center [117, 277] width 12 height 12
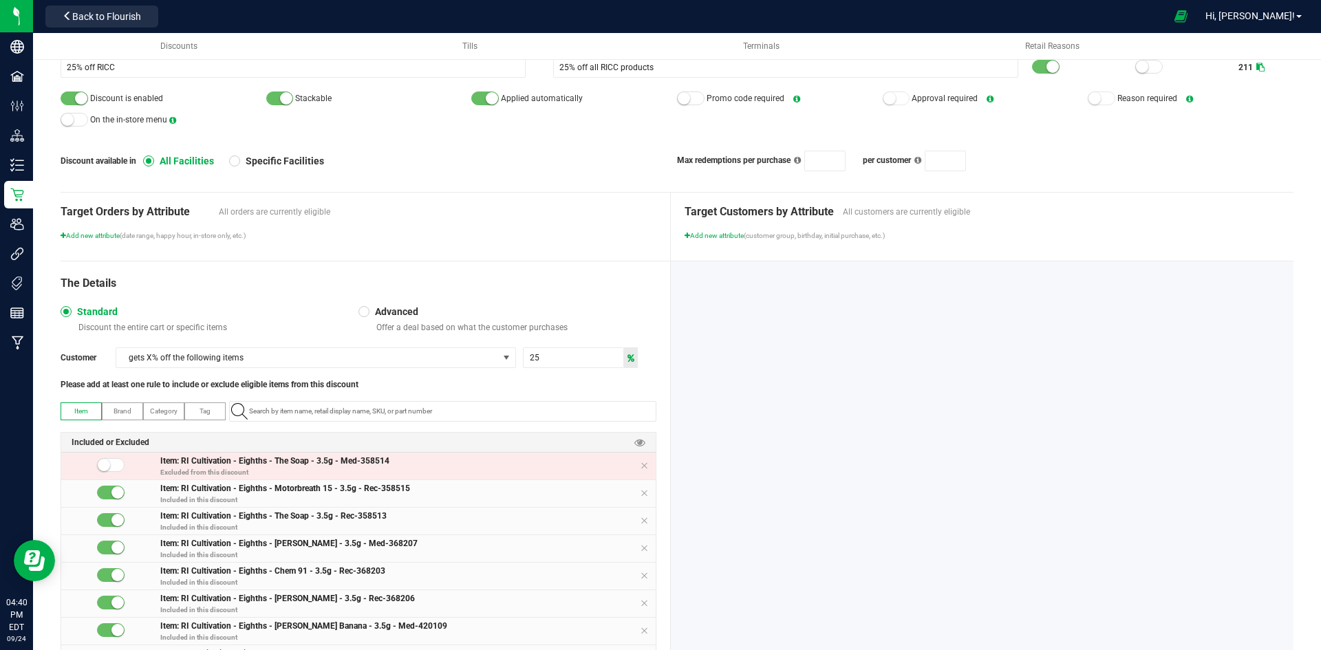
scroll to position [0, 0]
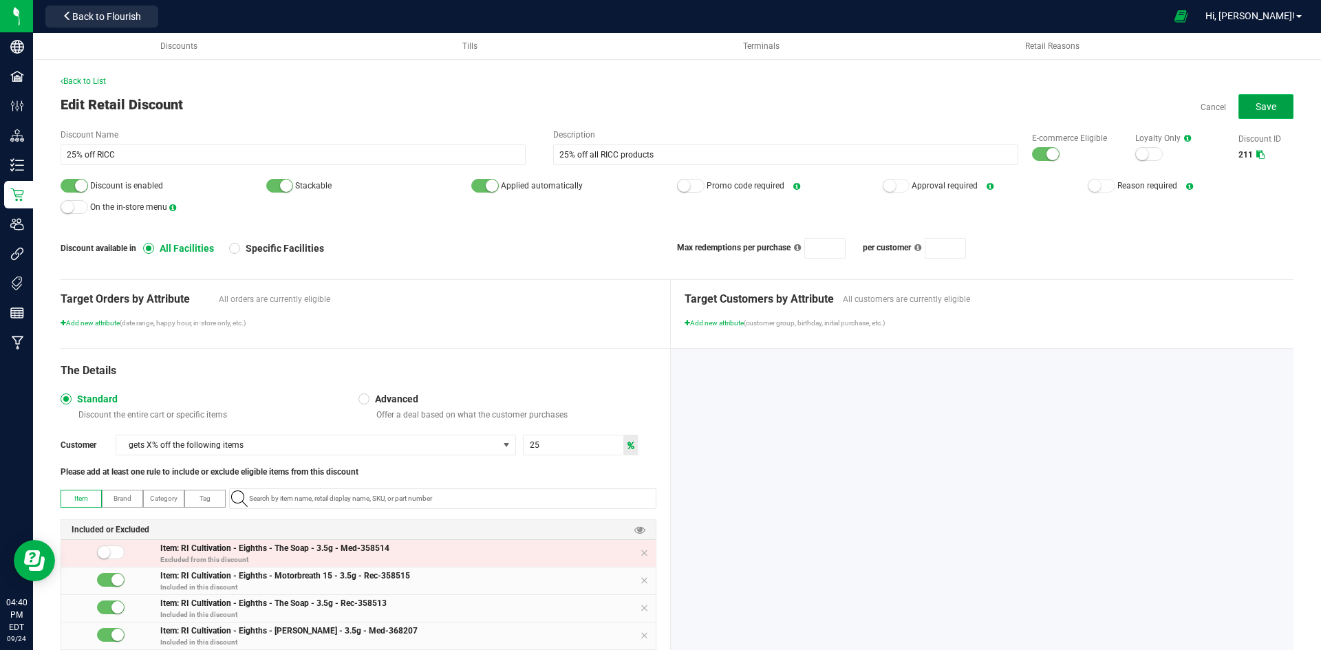
click at [1256, 109] on span "Save" at bounding box center [1266, 106] width 21 height 11
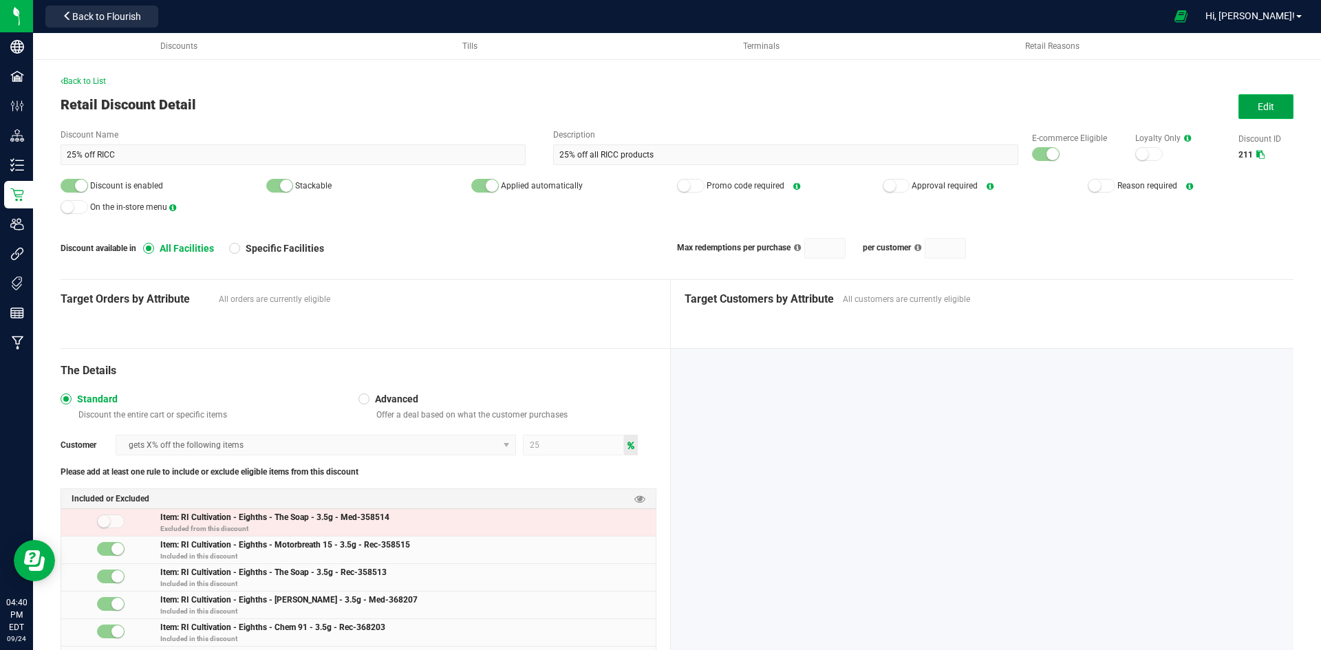
click at [1258, 101] on span "Edit" at bounding box center [1266, 106] width 17 height 11
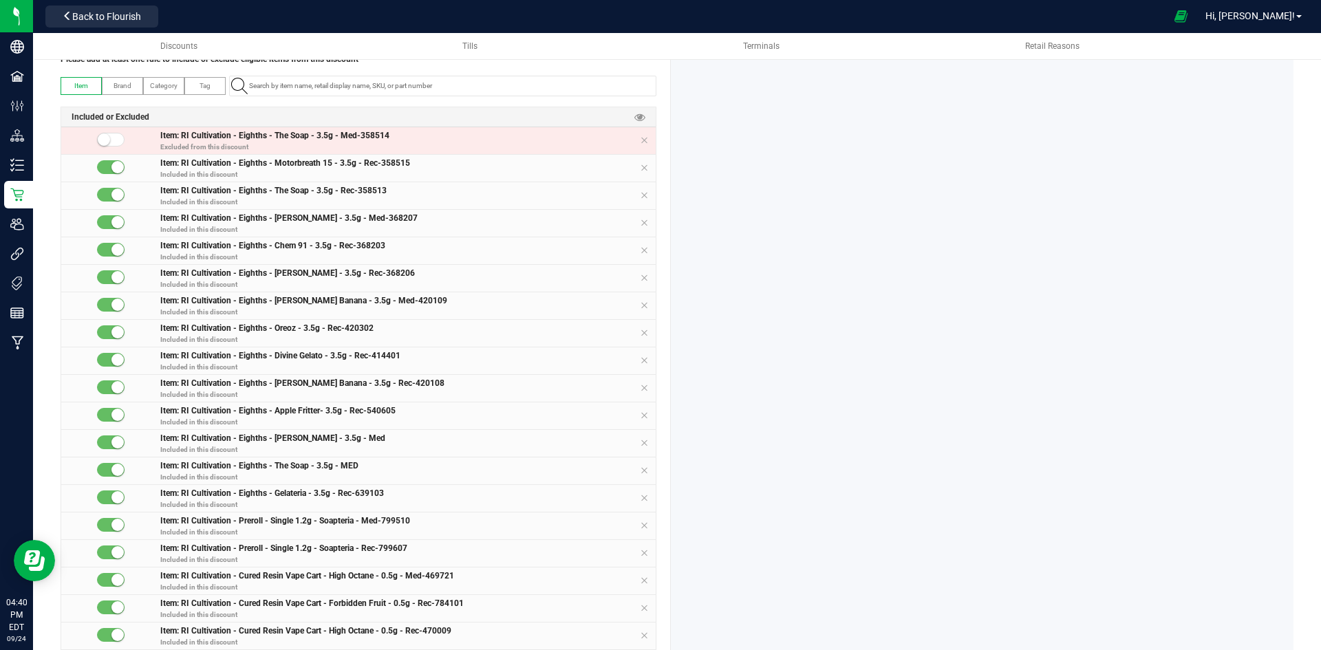
scroll to position [482, 0]
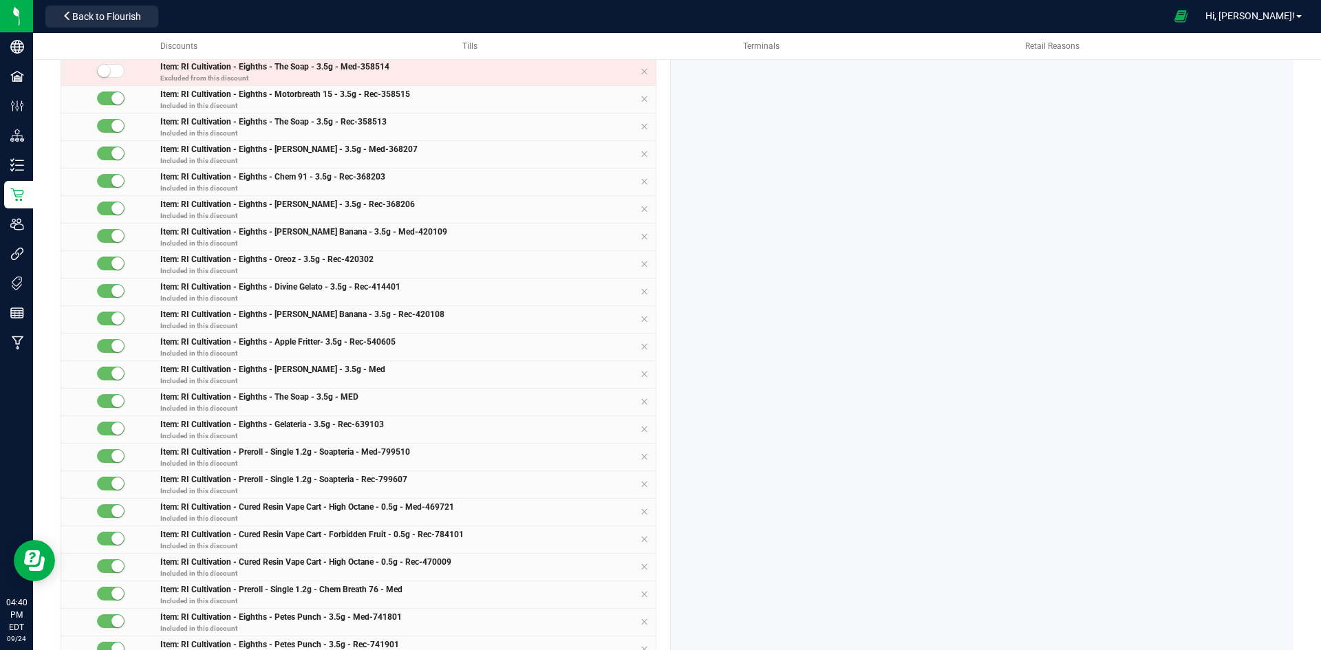
click at [118, 398] on small at bounding box center [117, 401] width 12 height 12
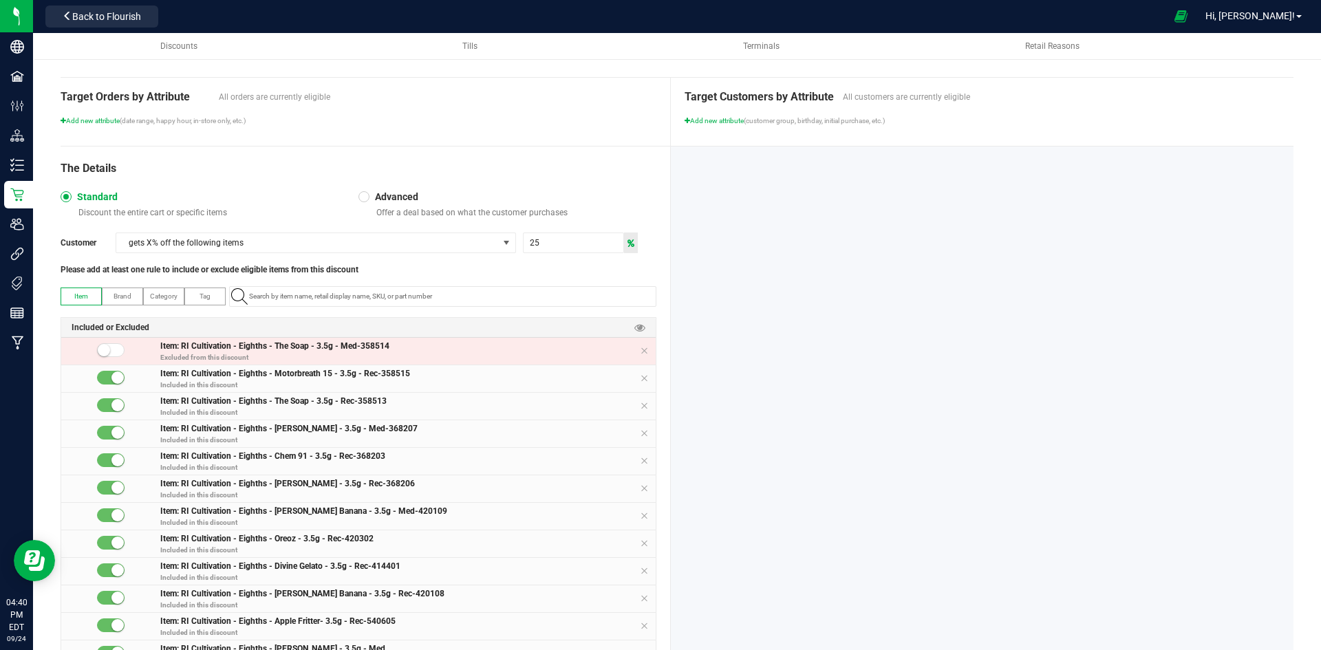
scroll to position [0, 0]
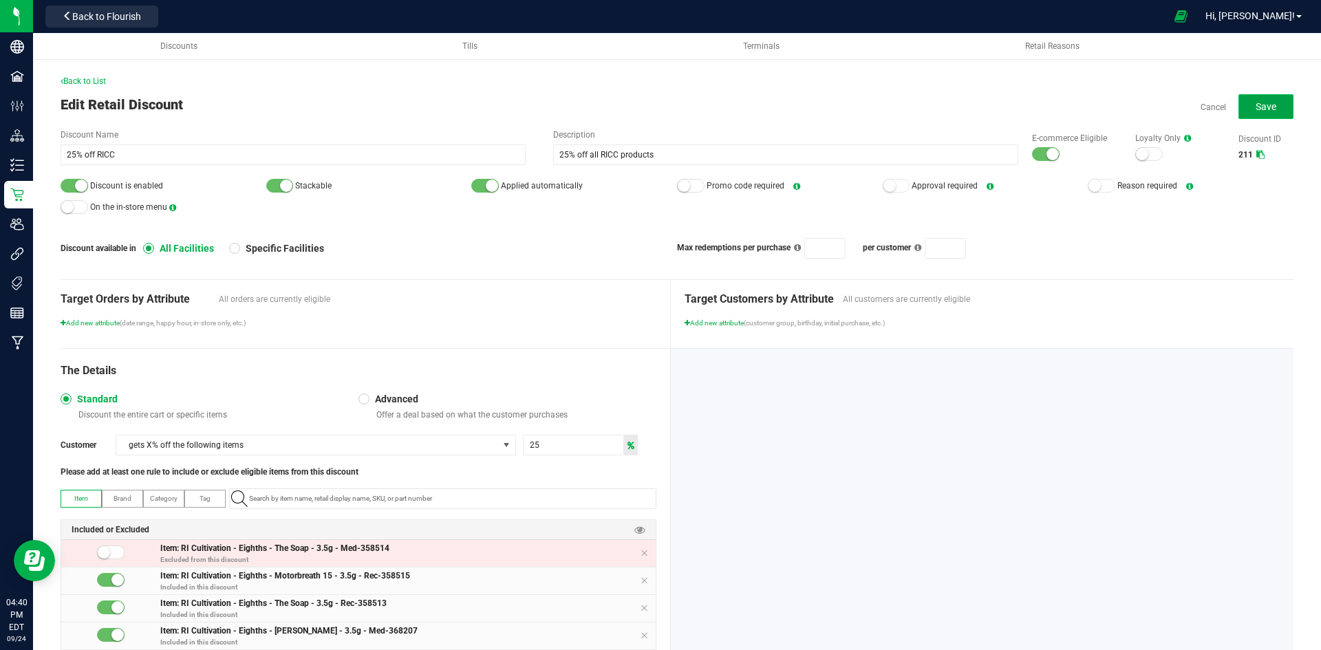
click at [1258, 103] on span "Save" at bounding box center [1266, 106] width 21 height 11
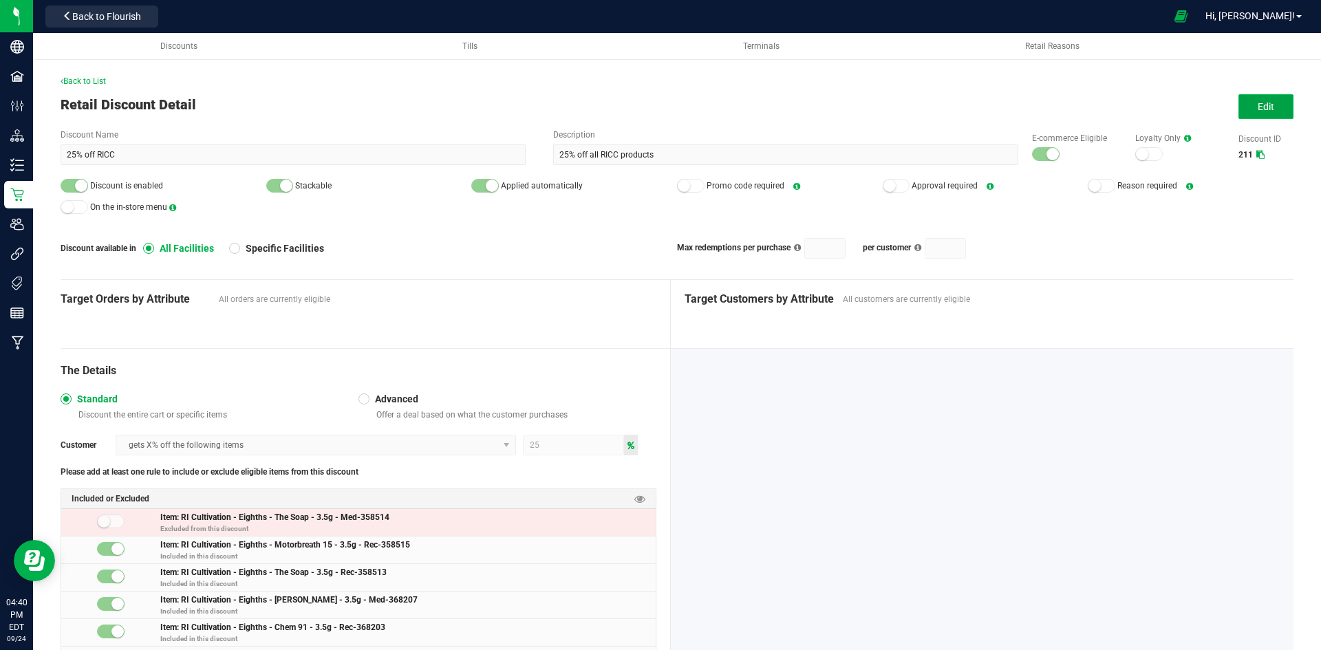
click at [1250, 99] on button "Edit" at bounding box center [1266, 106] width 55 height 25
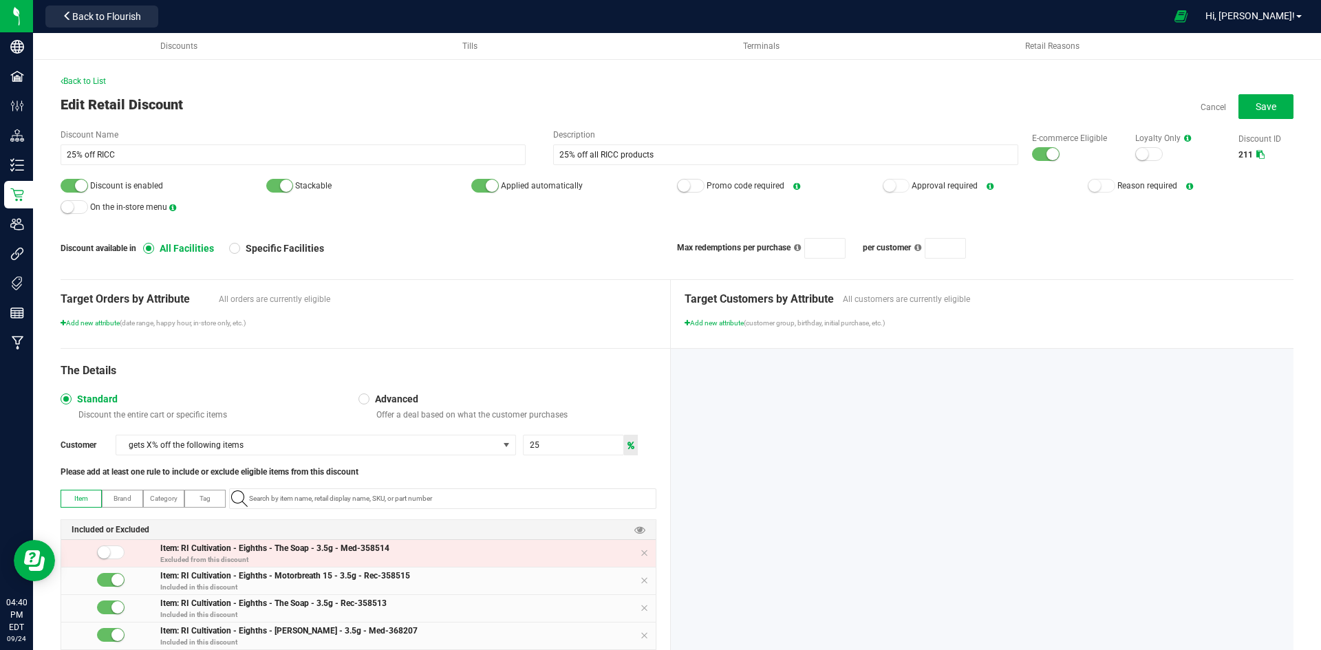
scroll to position [206, 0]
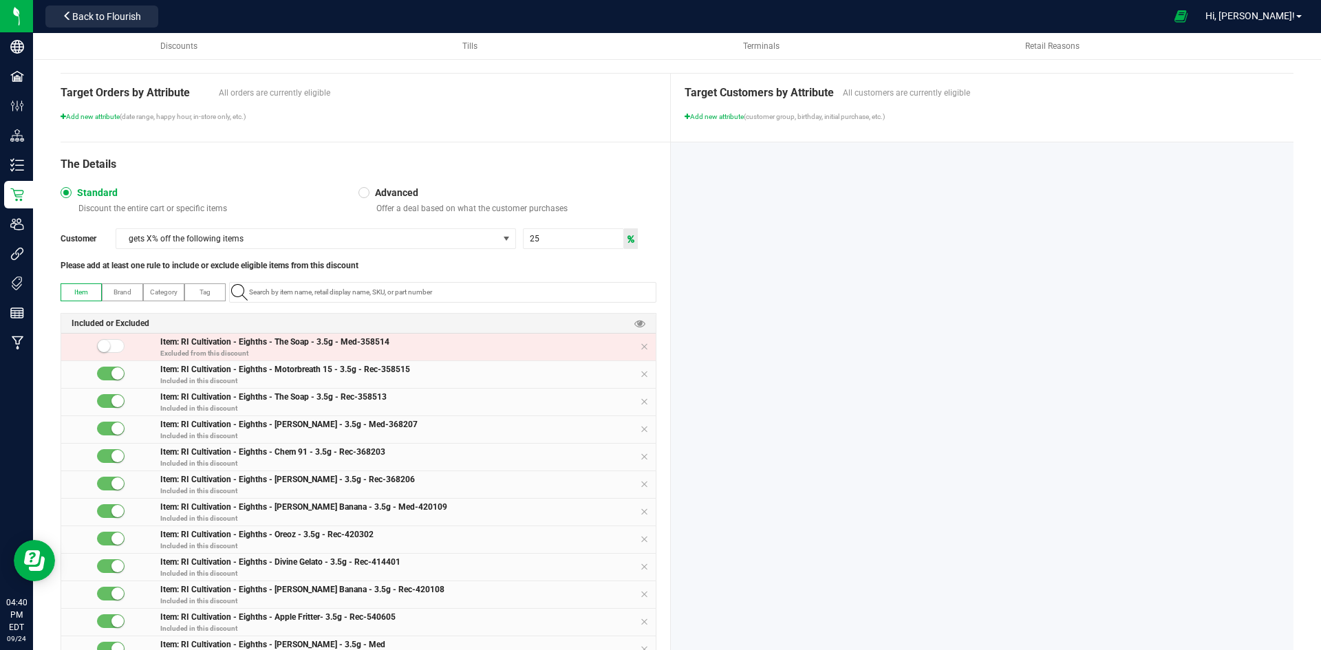
click at [119, 347] on div at bounding box center [111, 346] width 28 height 14
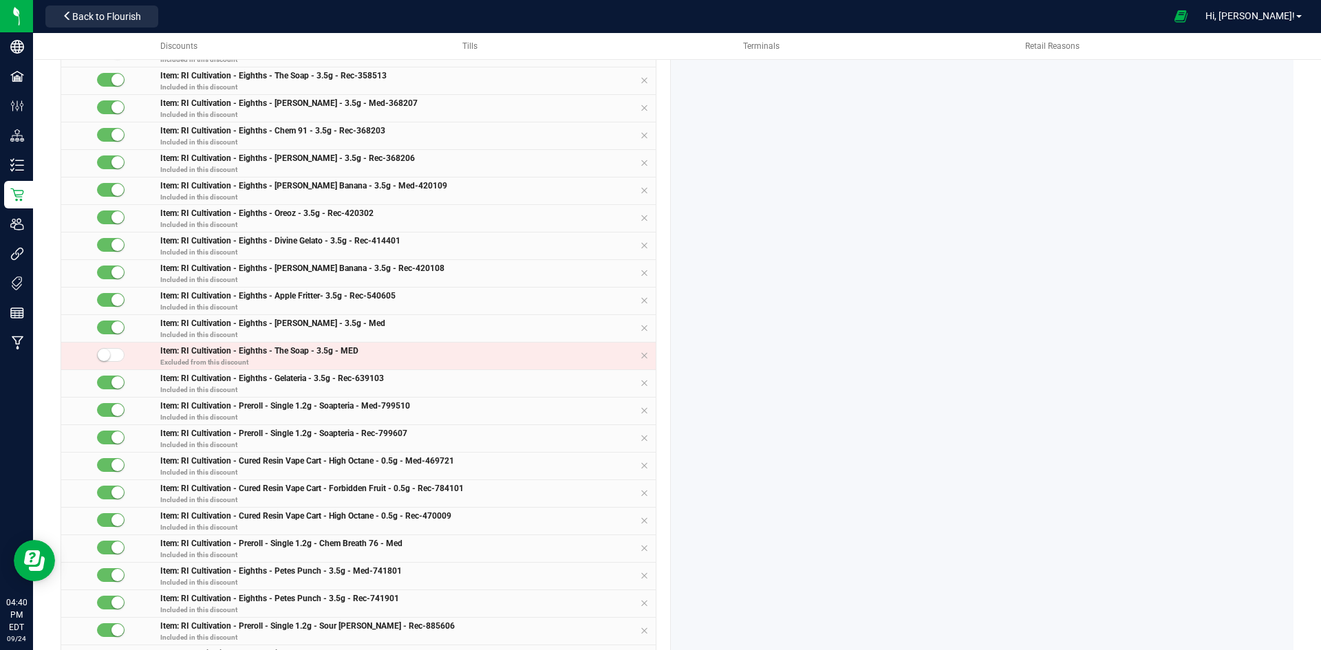
scroll to position [550, 0]
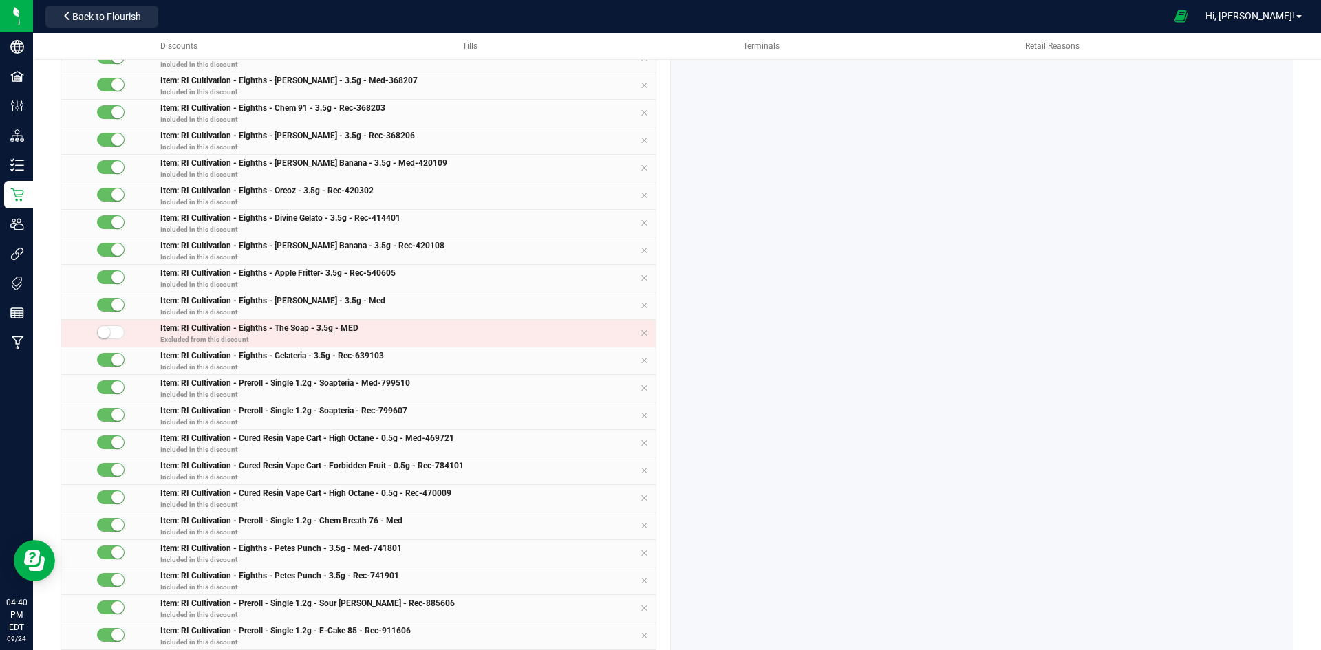
click at [108, 333] on small at bounding box center [104, 332] width 12 height 12
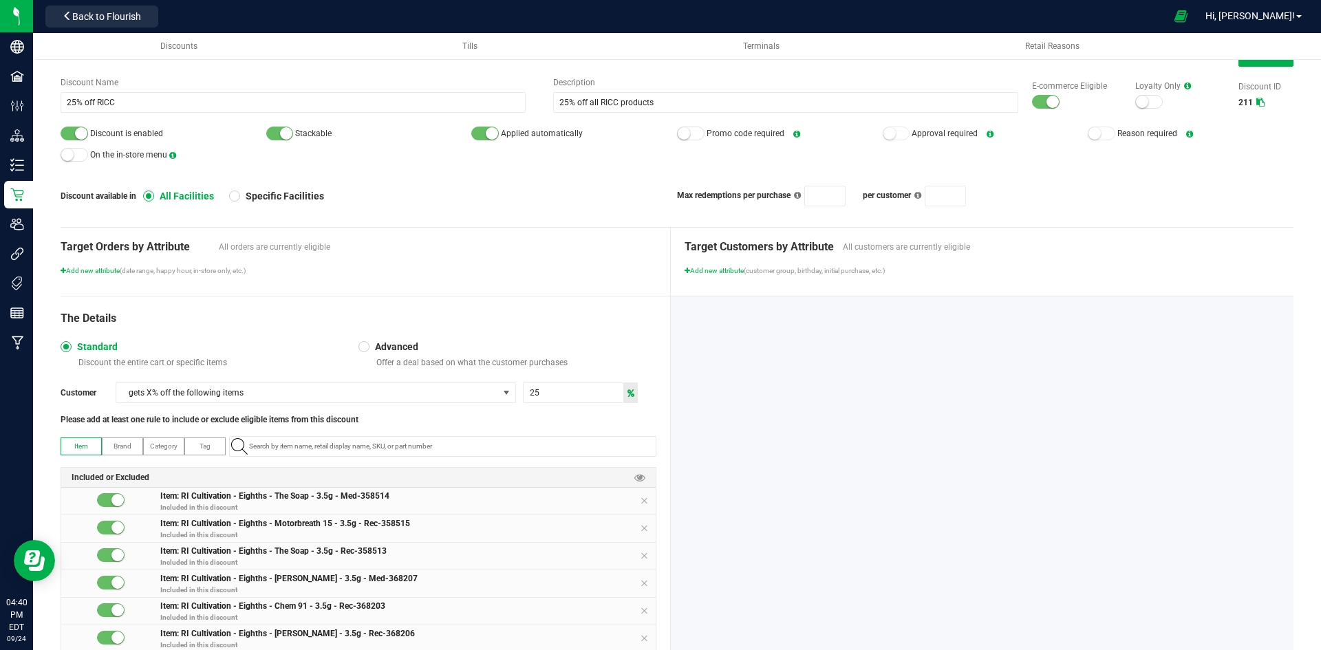
scroll to position [0, 0]
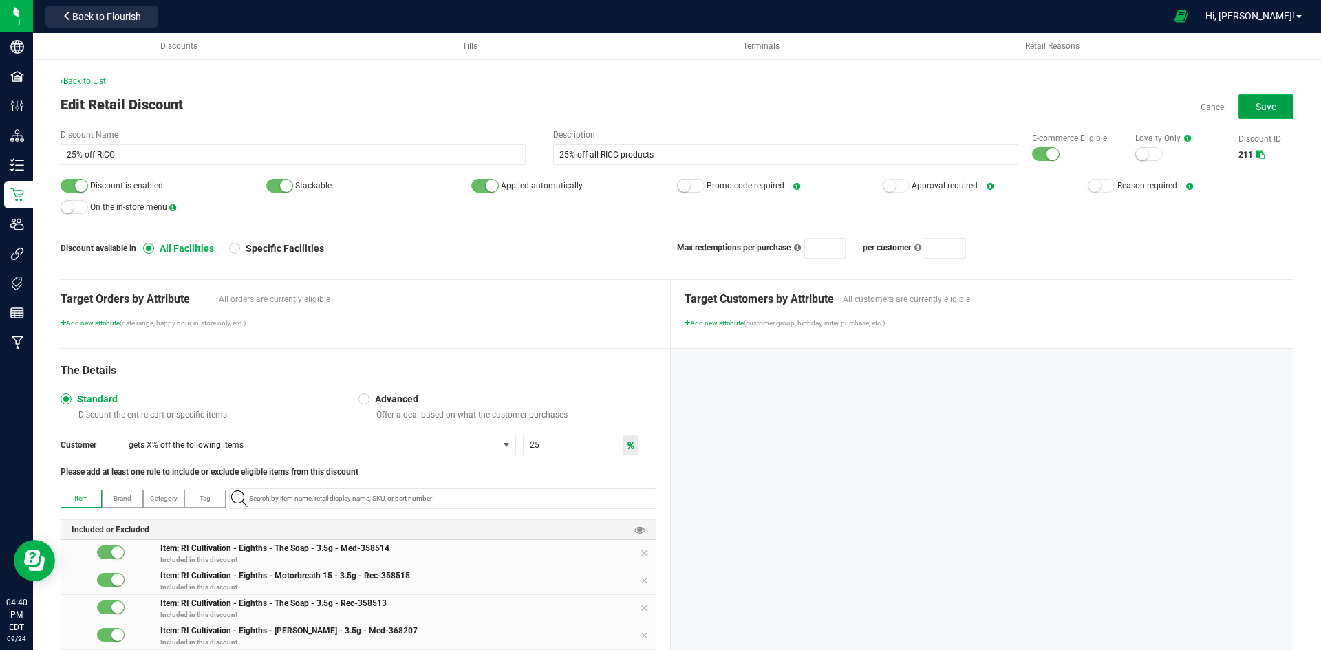
click at [1270, 110] on button "Save" at bounding box center [1266, 106] width 55 height 25
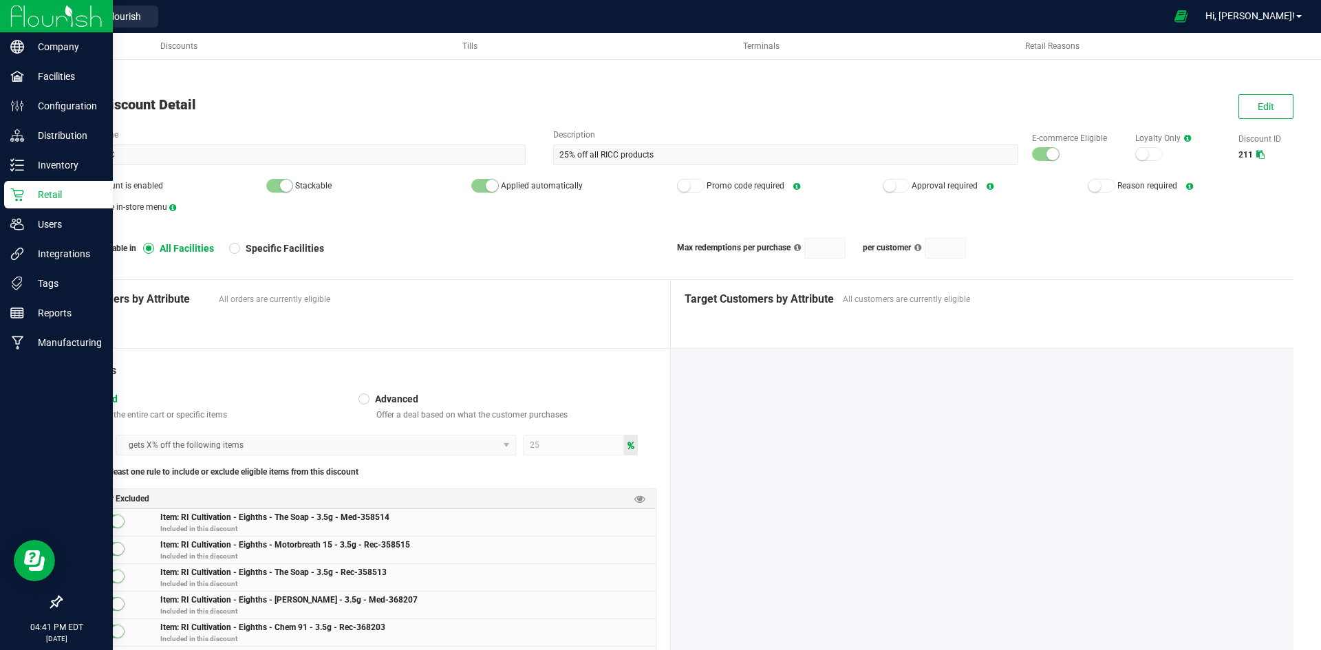
click at [33, 189] on p "Retail" at bounding box center [65, 194] width 83 height 17
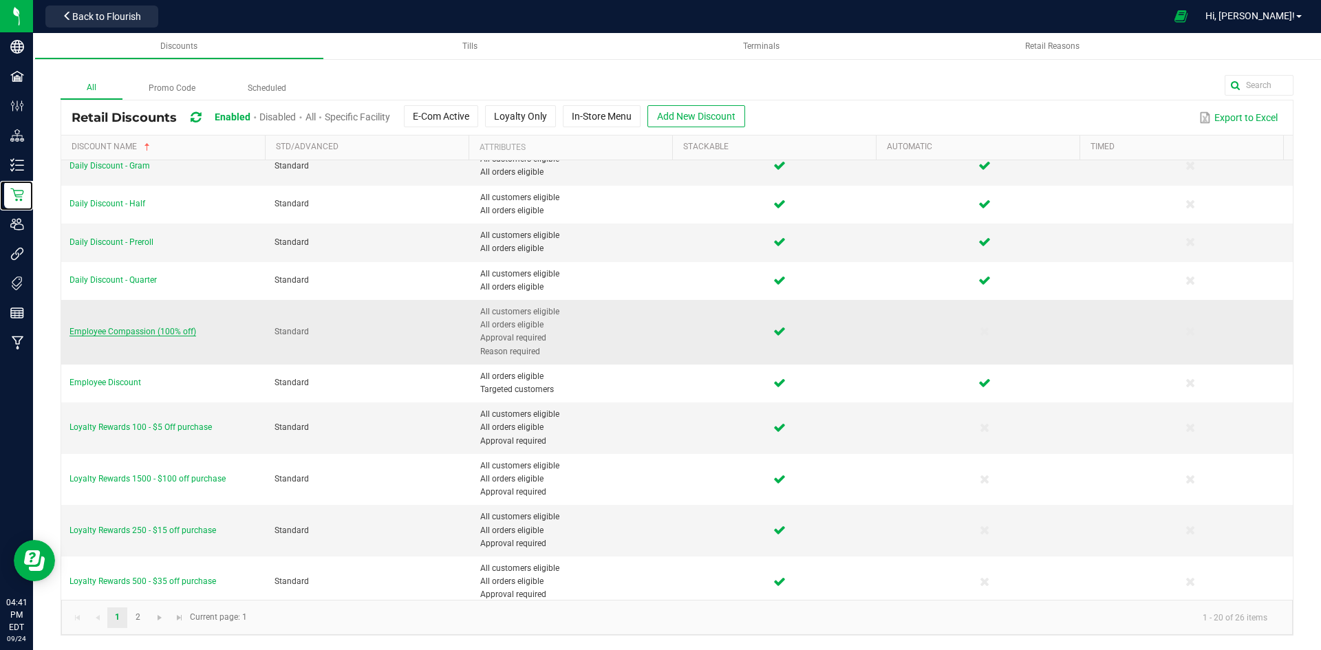
scroll to position [205, 0]
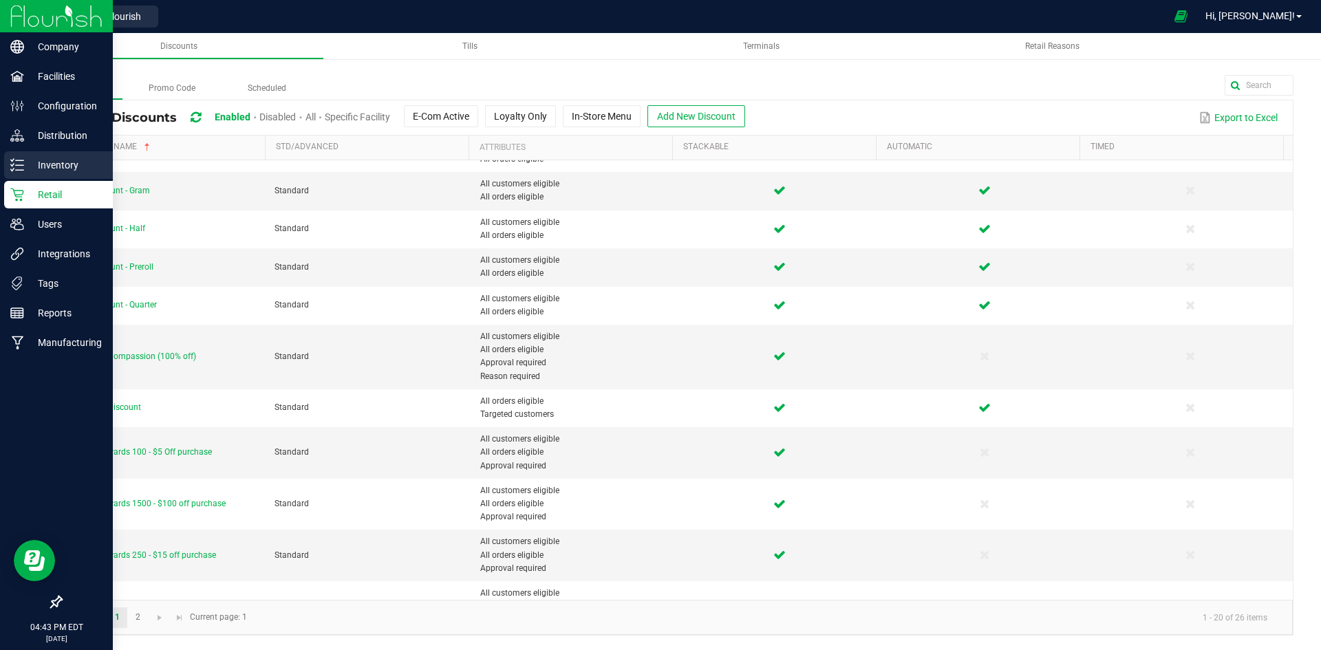
click at [23, 168] on icon at bounding box center [17, 165] width 14 height 14
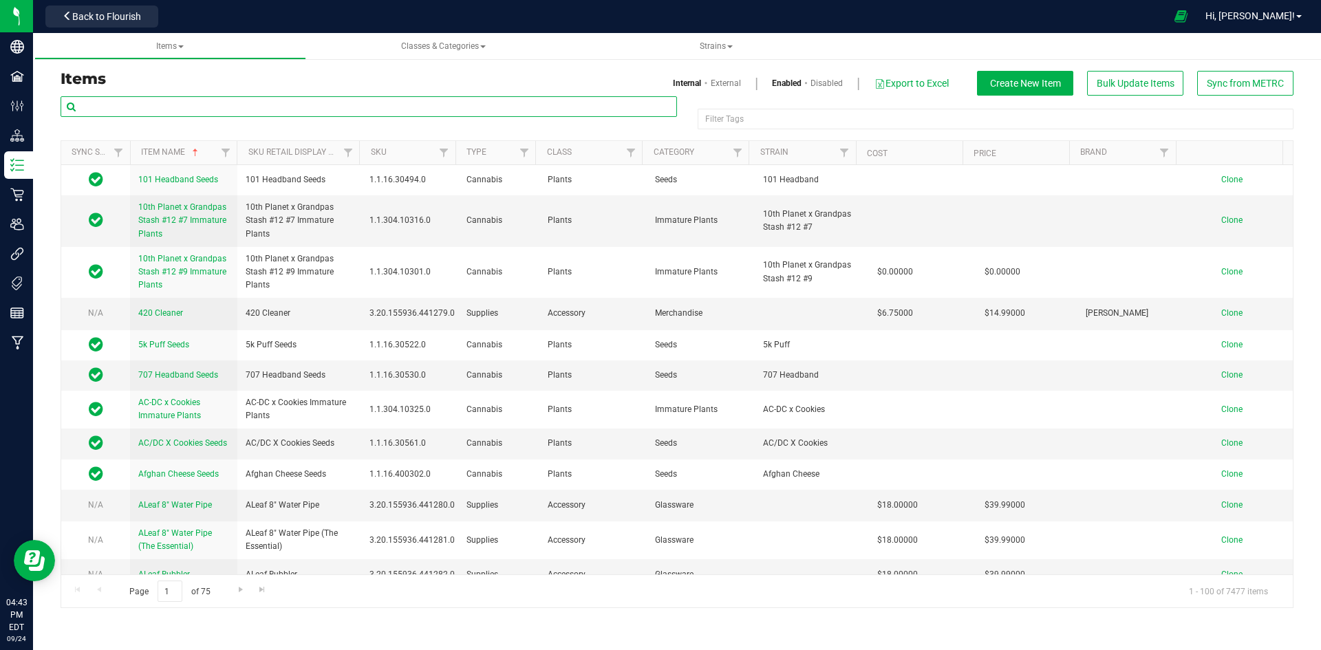
click at [85, 105] on input "text" at bounding box center [369, 106] width 617 height 21
paste input "1.9.156.1815.0"
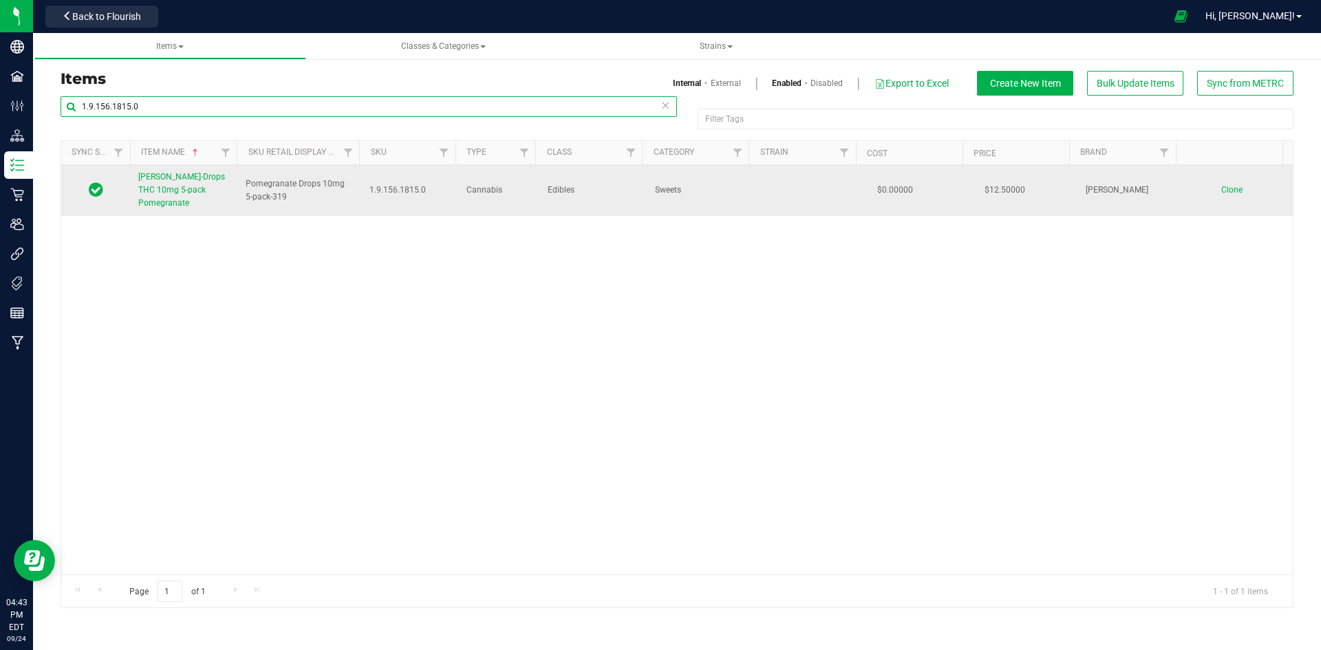
type input "1.9.156.1815.0"
click at [169, 186] on span "[PERSON_NAME]-Drops THC 10mg 5-pack Pomegranate" at bounding box center [181, 190] width 87 height 36
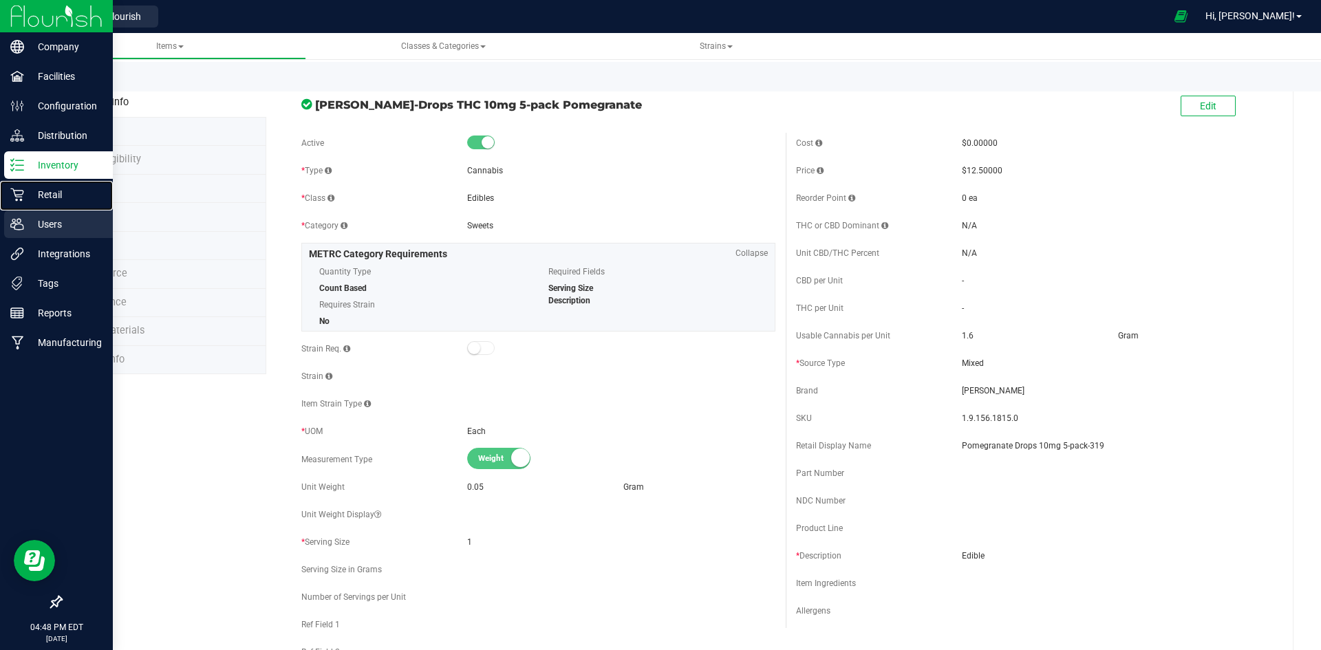
drag, startPoint x: 31, startPoint y: 202, endPoint x: 65, endPoint y: 215, distance: 36.8
click at [32, 202] on p "Retail" at bounding box center [65, 194] width 83 height 17
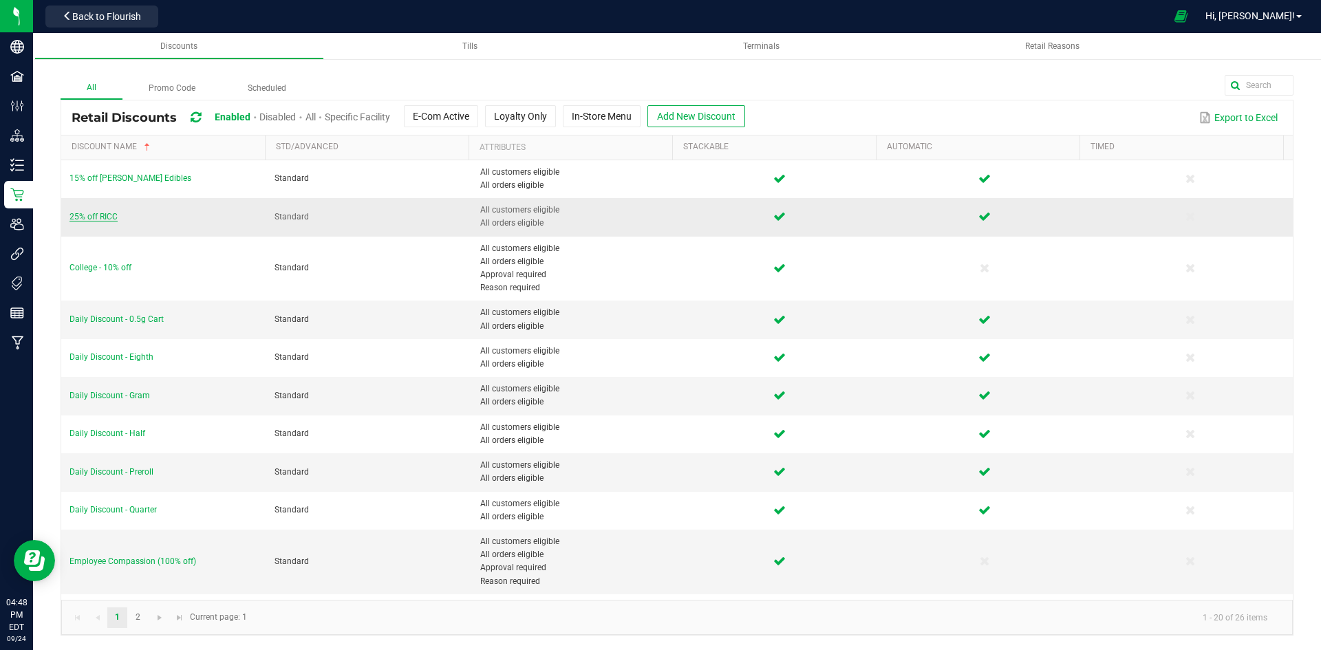
click at [105, 215] on span "25% off RICC" at bounding box center [93, 217] width 48 height 10
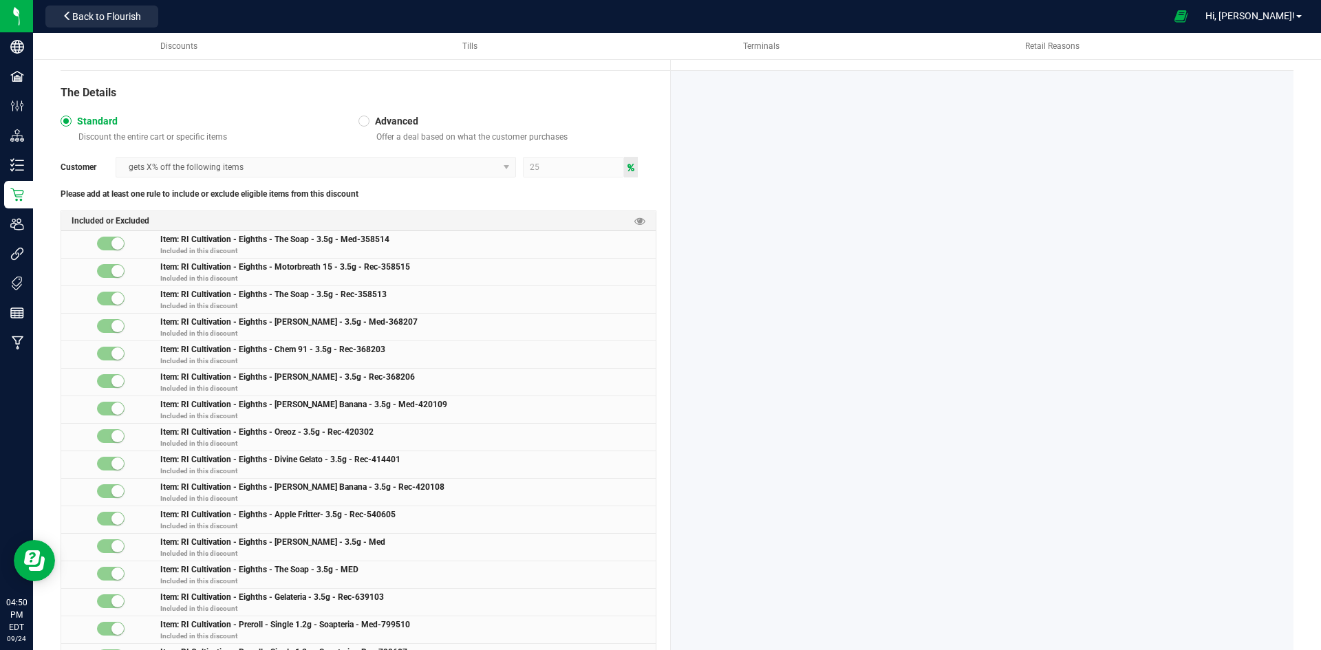
scroll to position [211, 0]
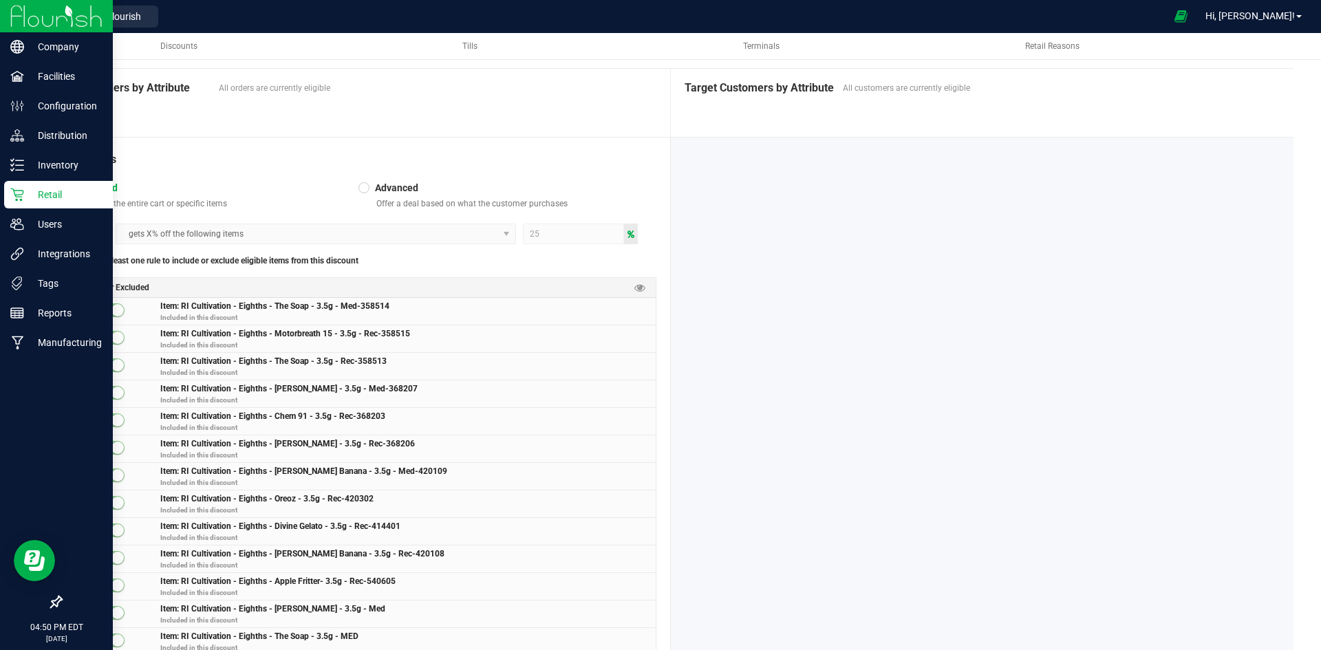
click at [20, 191] on icon at bounding box center [17, 195] width 14 height 14
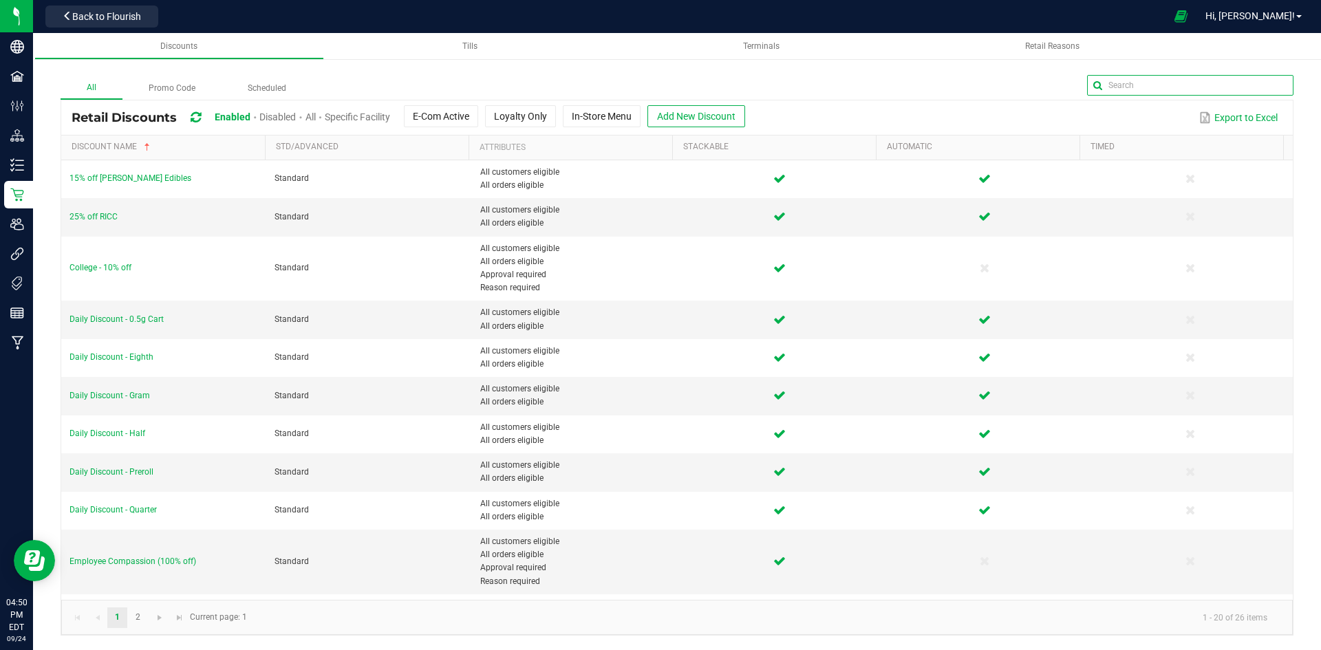
click at [1259, 87] on input "text" at bounding box center [1190, 85] width 206 height 21
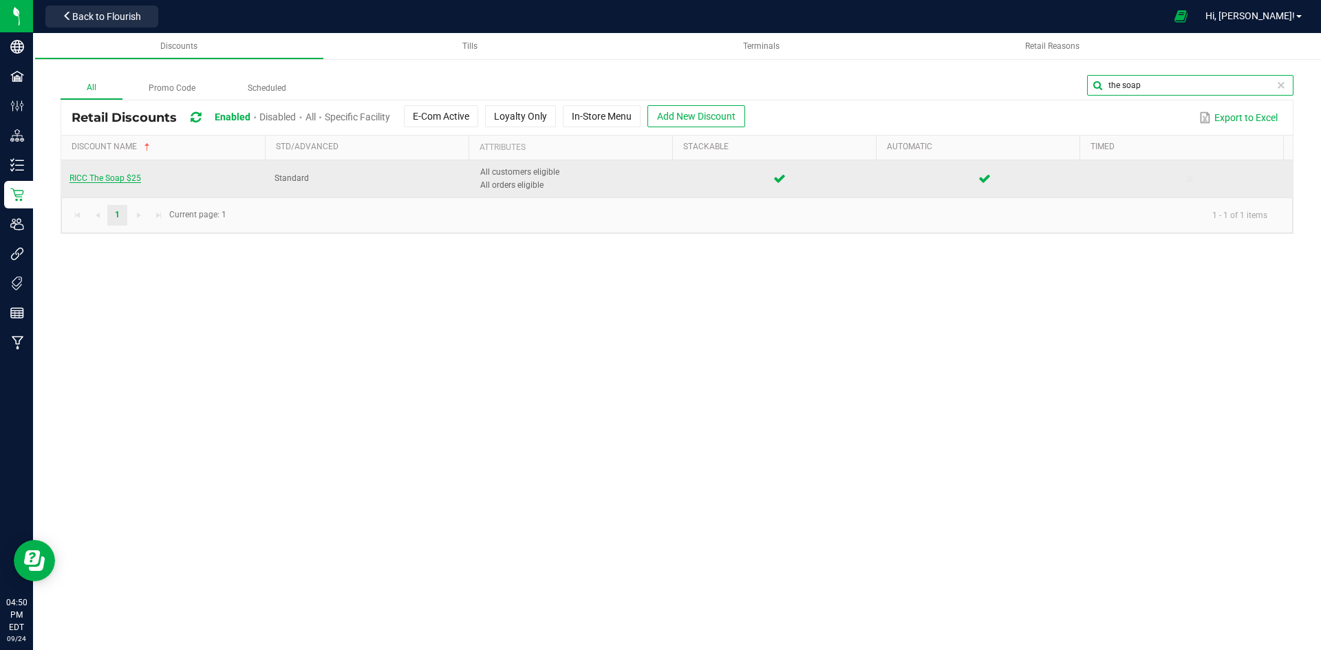
type input "the soap"
click at [125, 181] on span "RICC The Soap $25" at bounding box center [105, 178] width 72 height 10
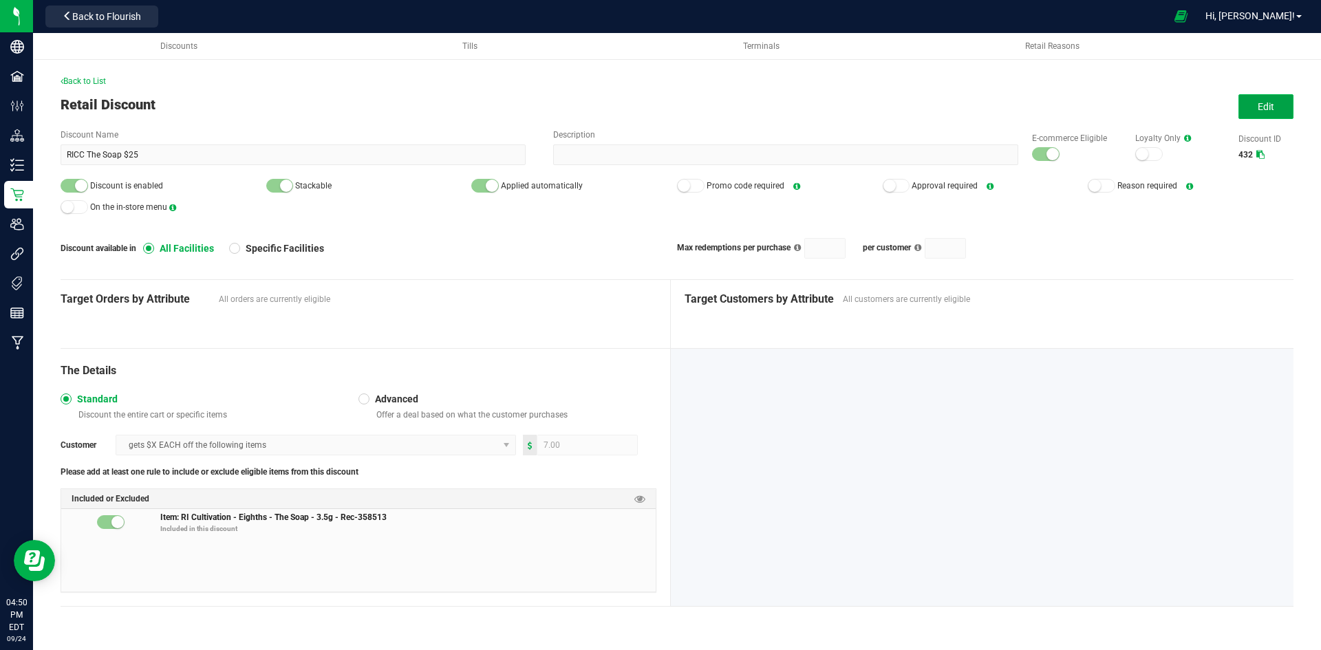
click at [1255, 104] on button "Edit" at bounding box center [1266, 106] width 55 height 25
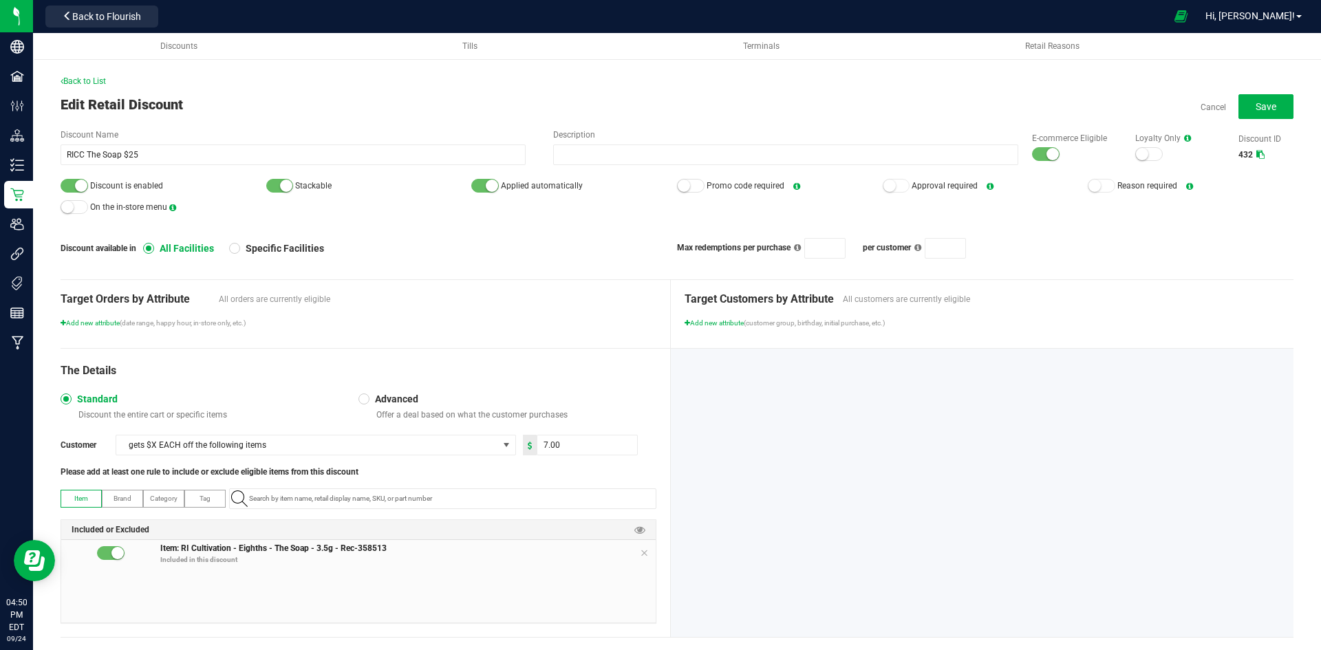
drag, startPoint x: 79, startPoint y: 183, endPoint x: 482, endPoint y: 195, distance: 403.4
click at [78, 184] on small at bounding box center [81, 186] width 12 height 12
click at [1047, 157] on small at bounding box center [1053, 154] width 12 height 12
click at [1265, 106] on span "Save" at bounding box center [1266, 106] width 21 height 11
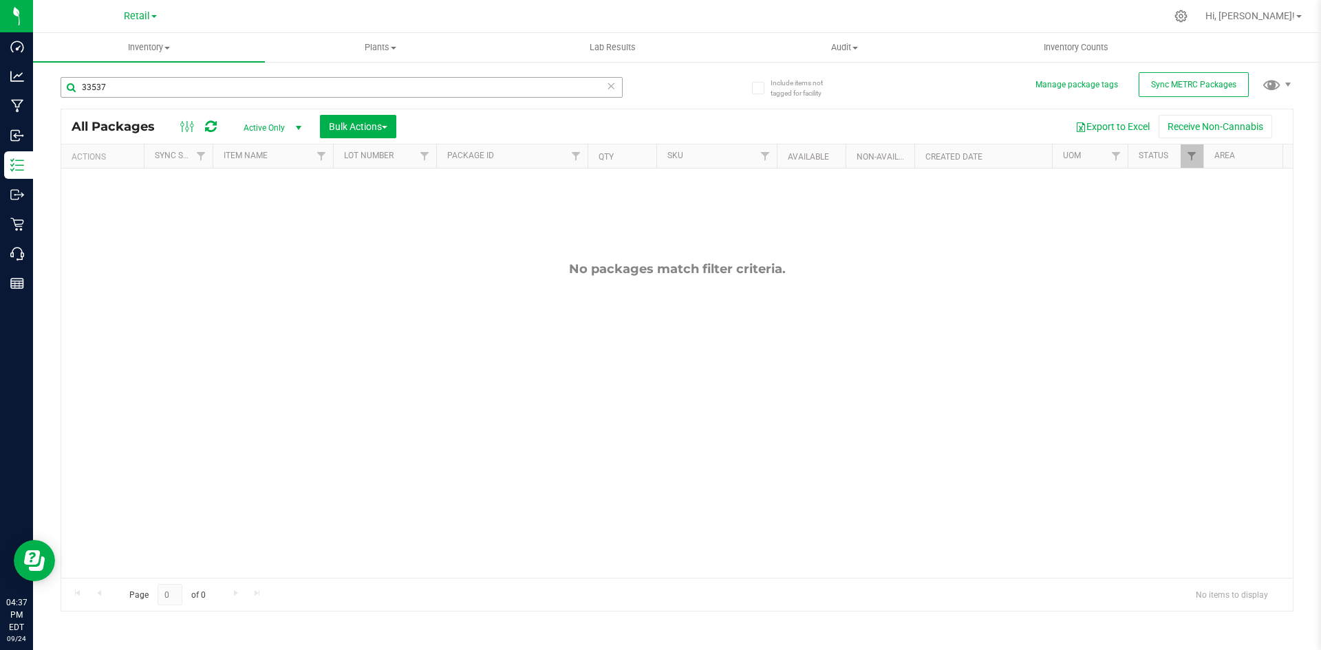
click at [142, 85] on input "33537" at bounding box center [342, 87] width 562 height 21
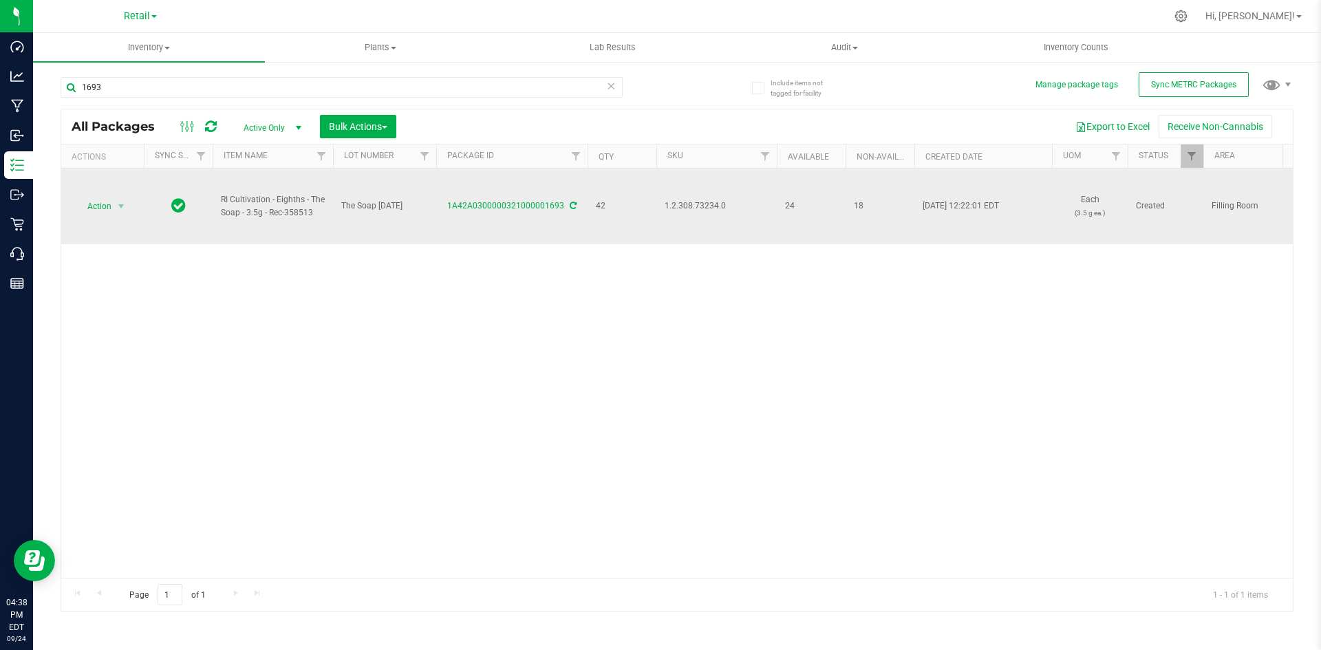
click at [691, 204] on span "1.2.308.73234.0" at bounding box center [717, 206] width 104 height 13
copy span "1.2.308.73234.0"
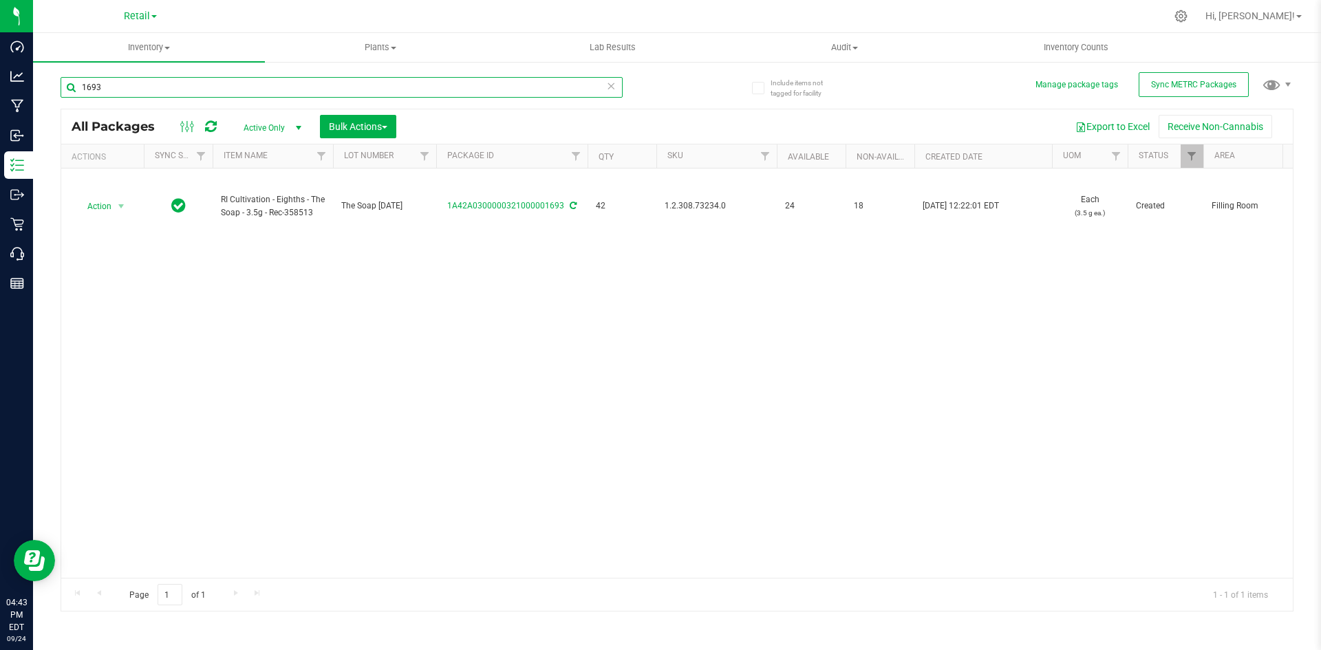
click at [202, 95] on input "1693" at bounding box center [342, 87] width 562 height 21
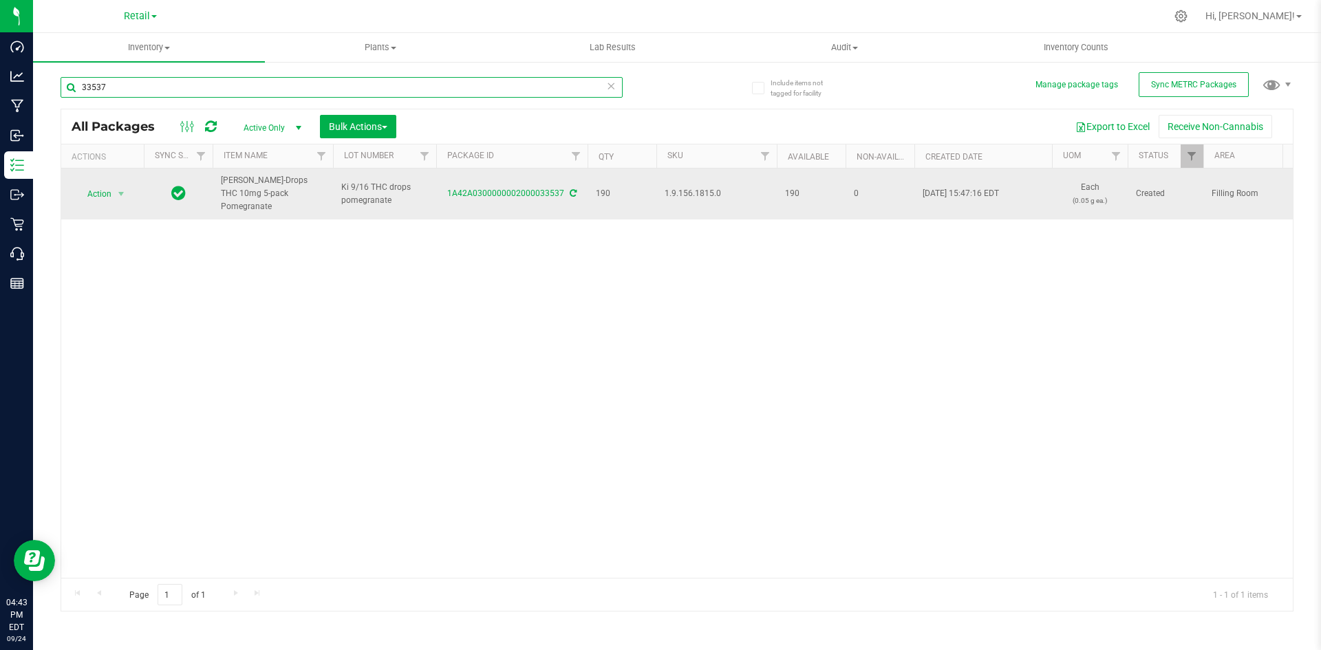
type input "33537"
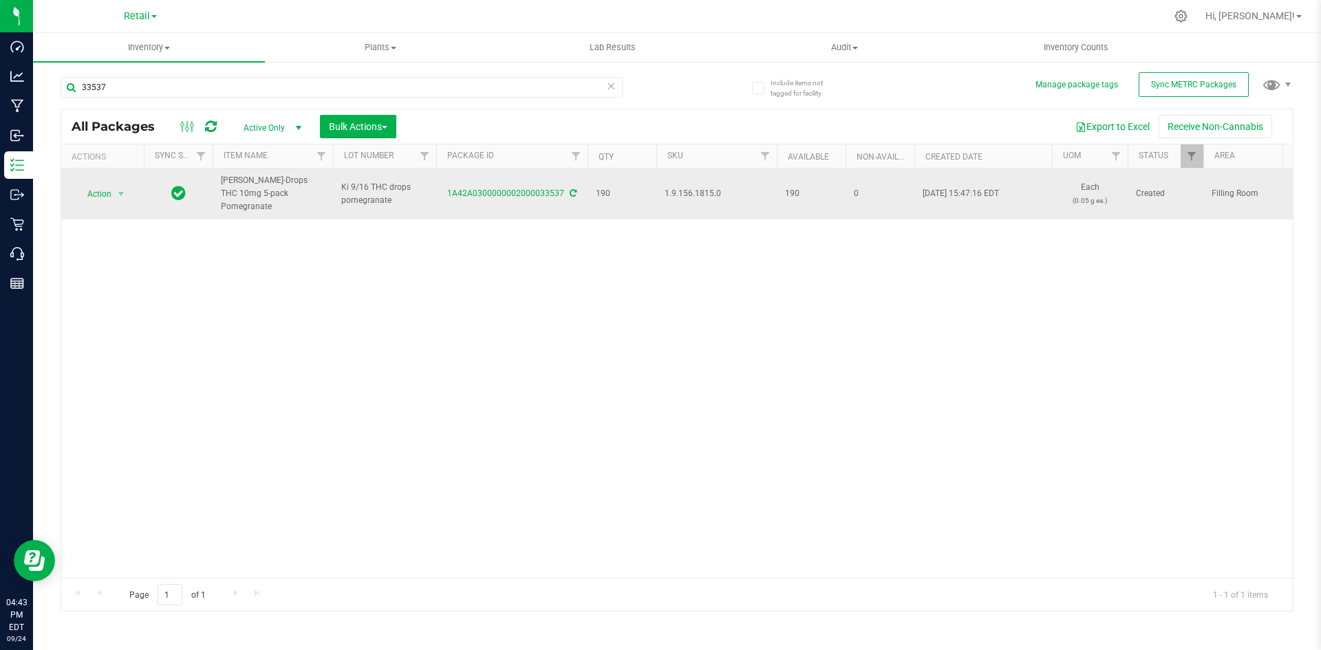
click at [696, 191] on span "1.9.156.1815.0" at bounding box center [717, 193] width 104 height 13
copy span "1.9.156.1815.0"
